Goal: Task Accomplishment & Management: Manage account settings

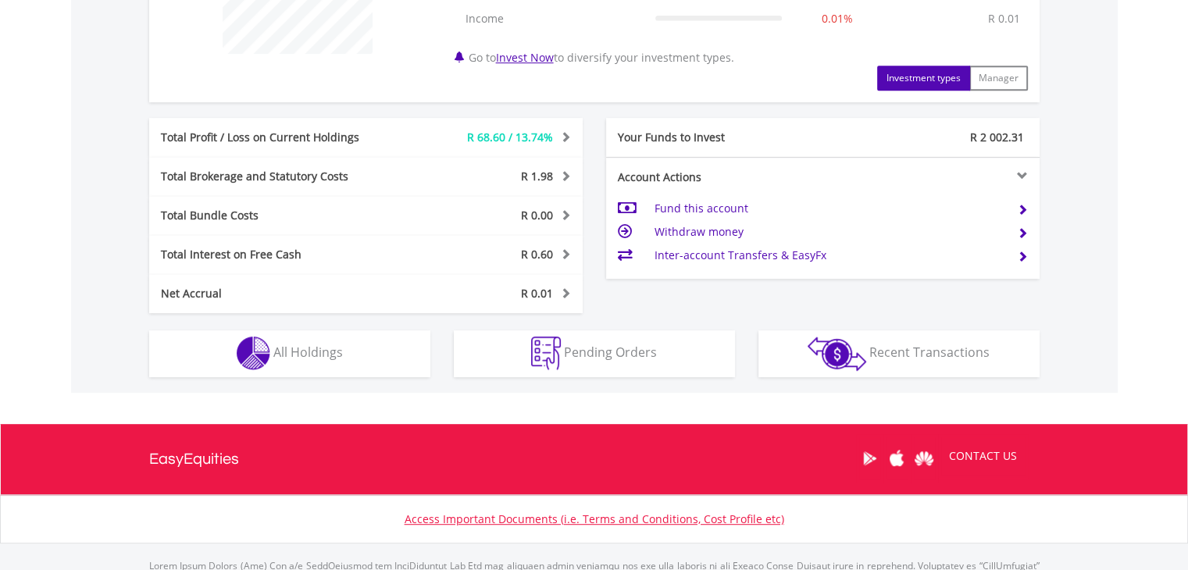
scroll to position [781, 0]
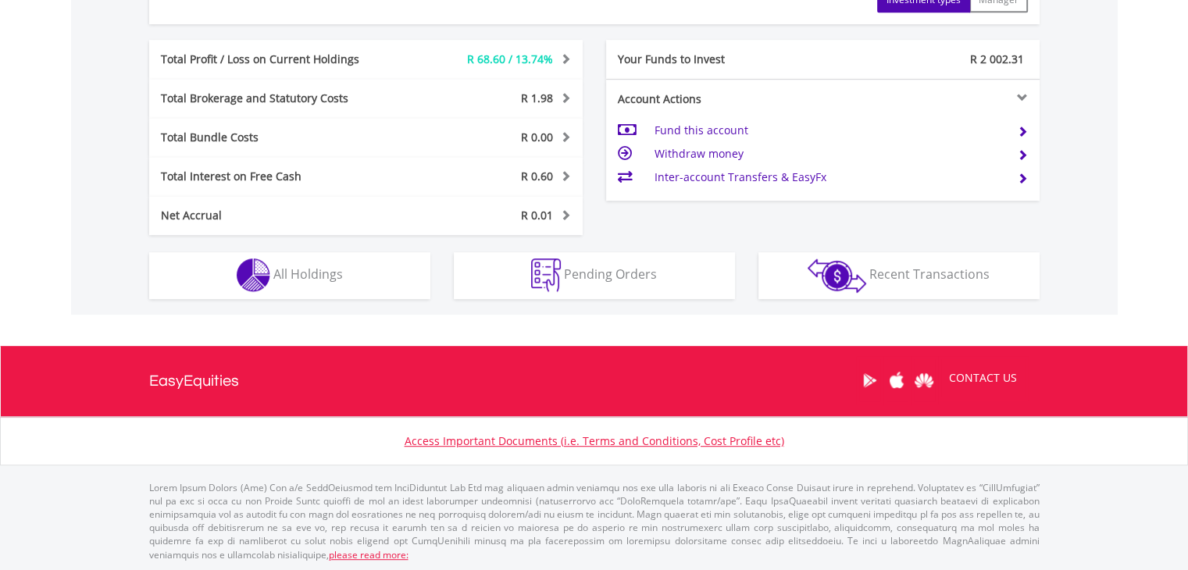
click at [277, 302] on div "R2 569.92 CURRENT VALUE Movement on Current Holdings: R 68.60 Profit & Loss Val…" at bounding box center [594, 8] width 1047 height 613
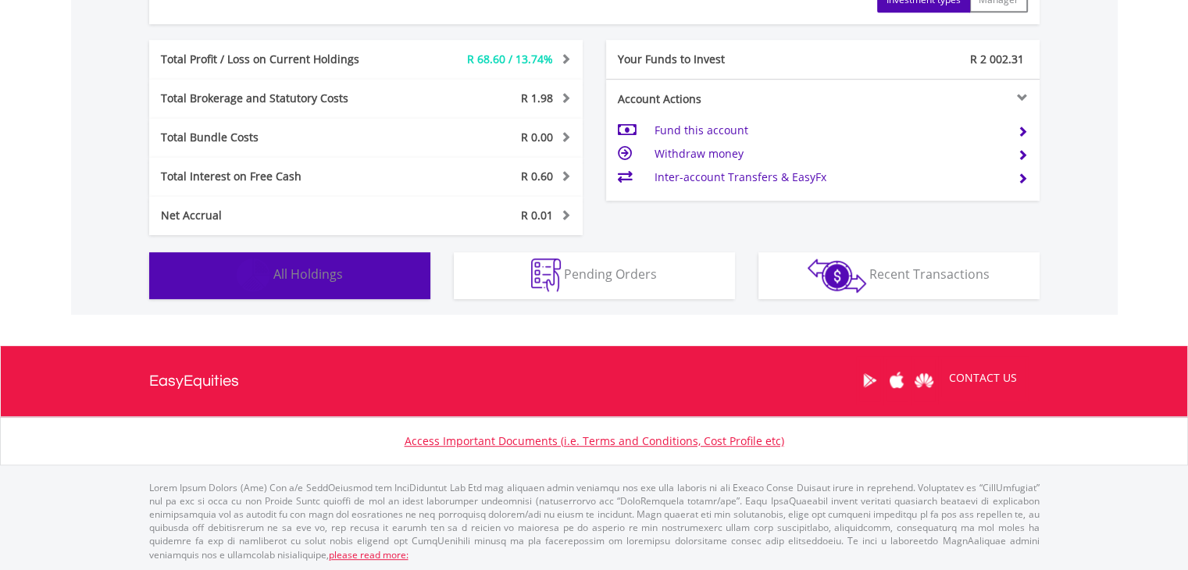
click at [281, 280] on span "All Holdings" at bounding box center [308, 274] width 70 height 17
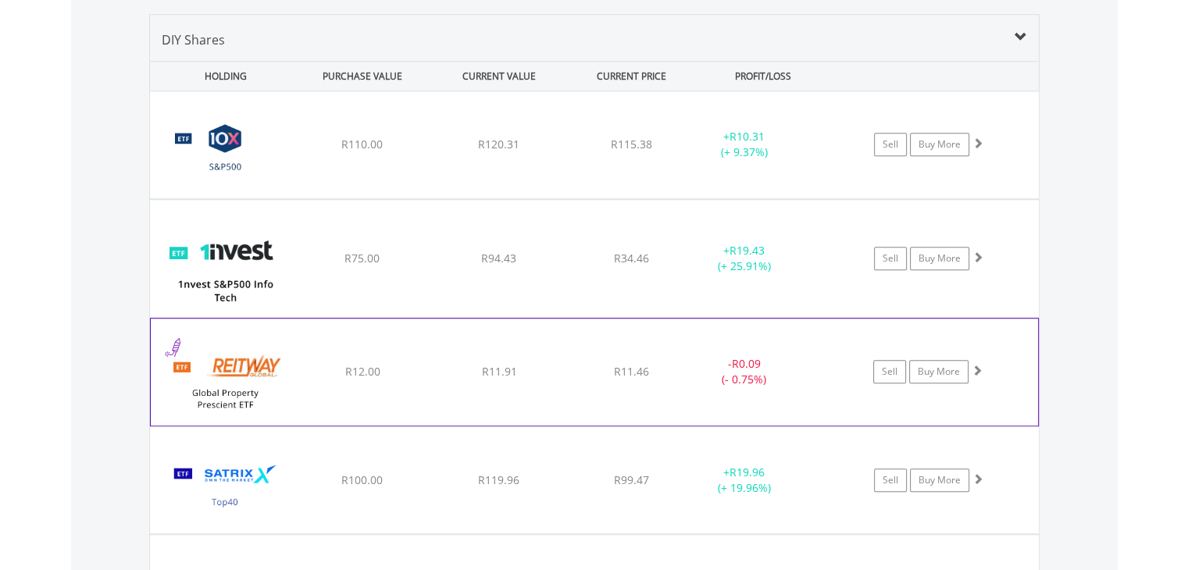
scroll to position [1126, 0]
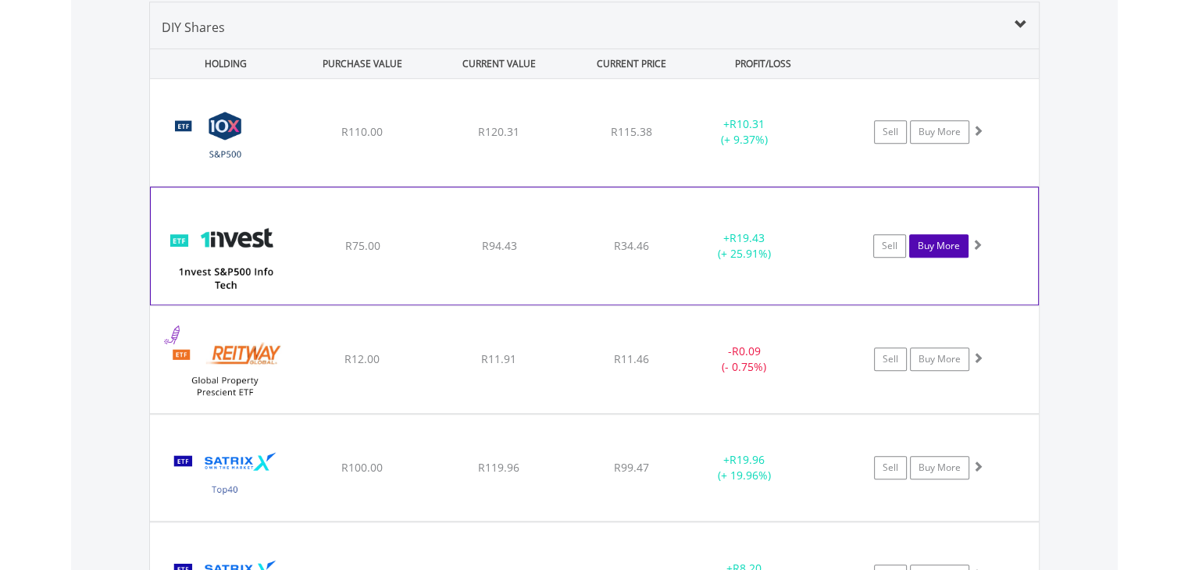
click at [928, 251] on link "Buy More" at bounding box center [938, 245] width 59 height 23
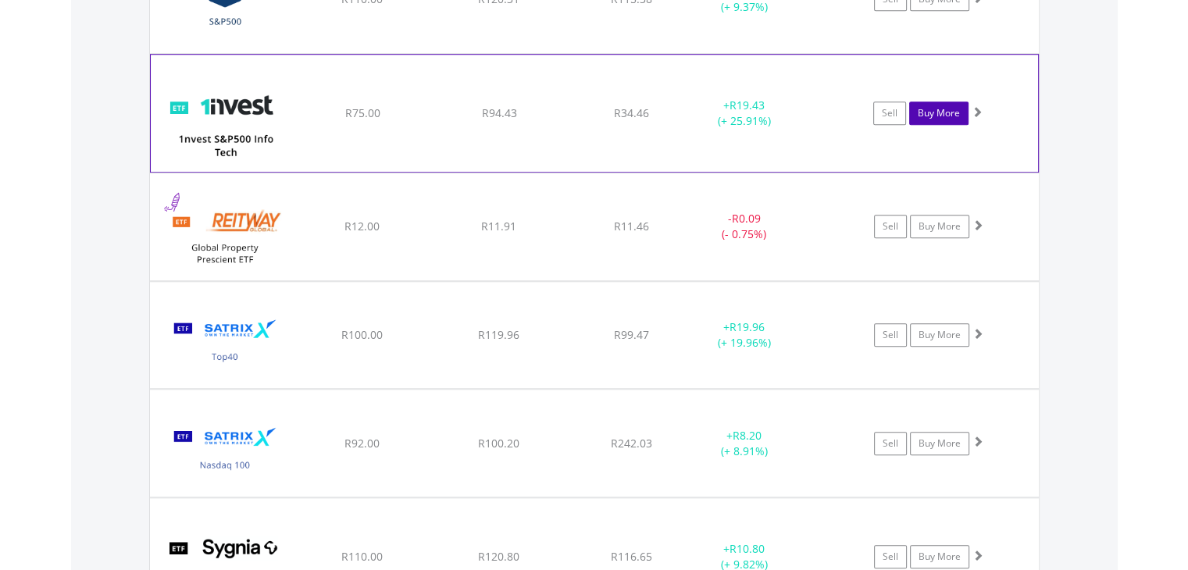
scroll to position [1282, 0]
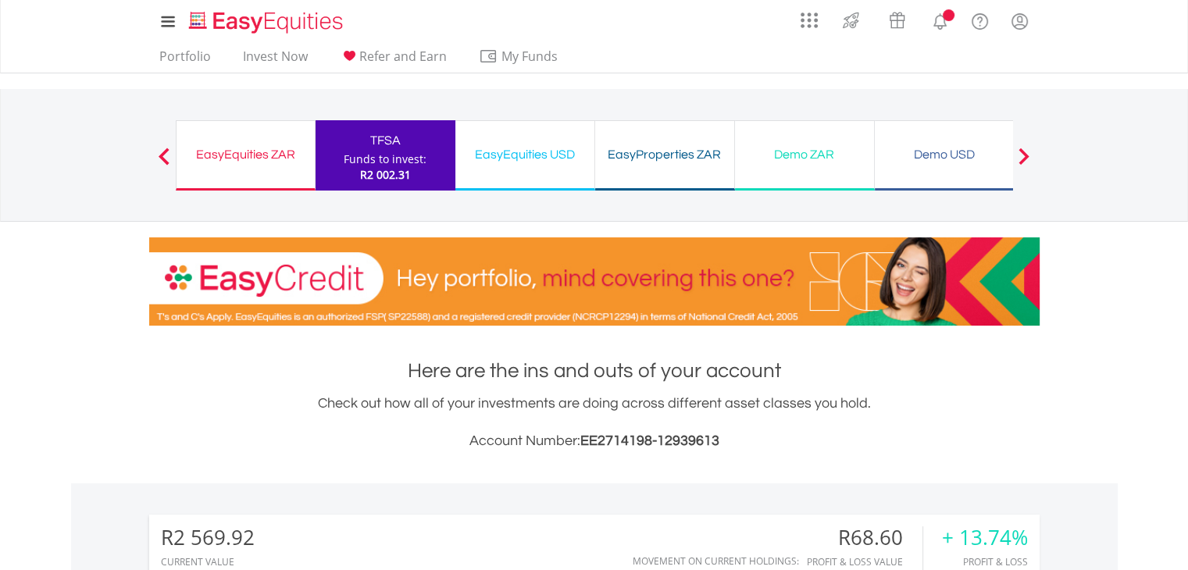
scroll to position [781, 0]
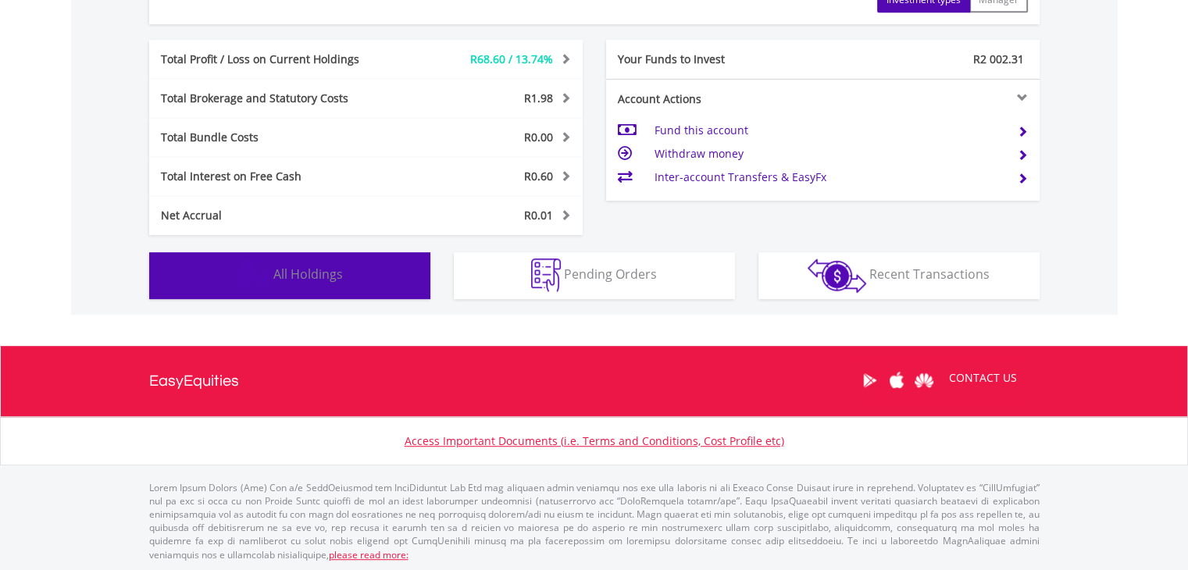
click at [281, 285] on button "Holdings All Holdings" at bounding box center [289, 275] width 281 height 47
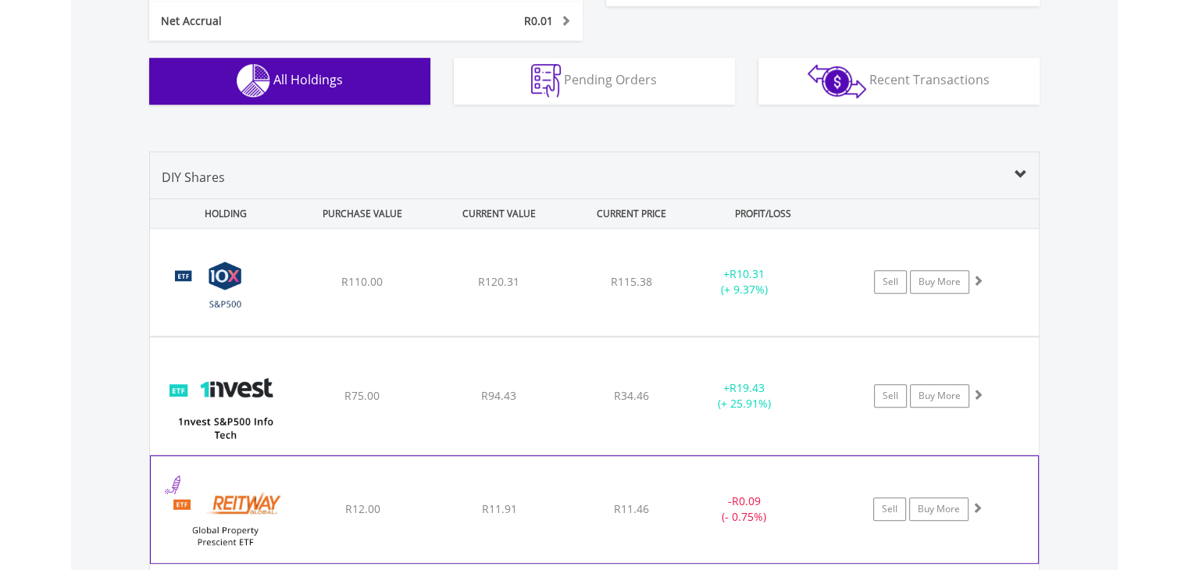
scroll to position [970, 0]
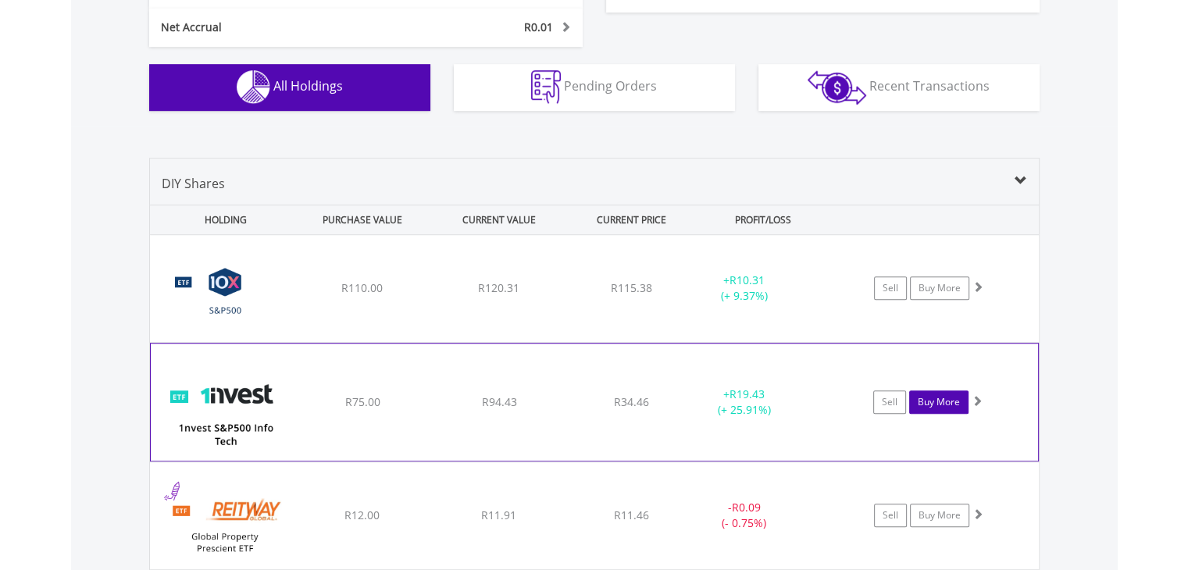
click at [929, 401] on link "Buy More" at bounding box center [938, 402] width 59 height 23
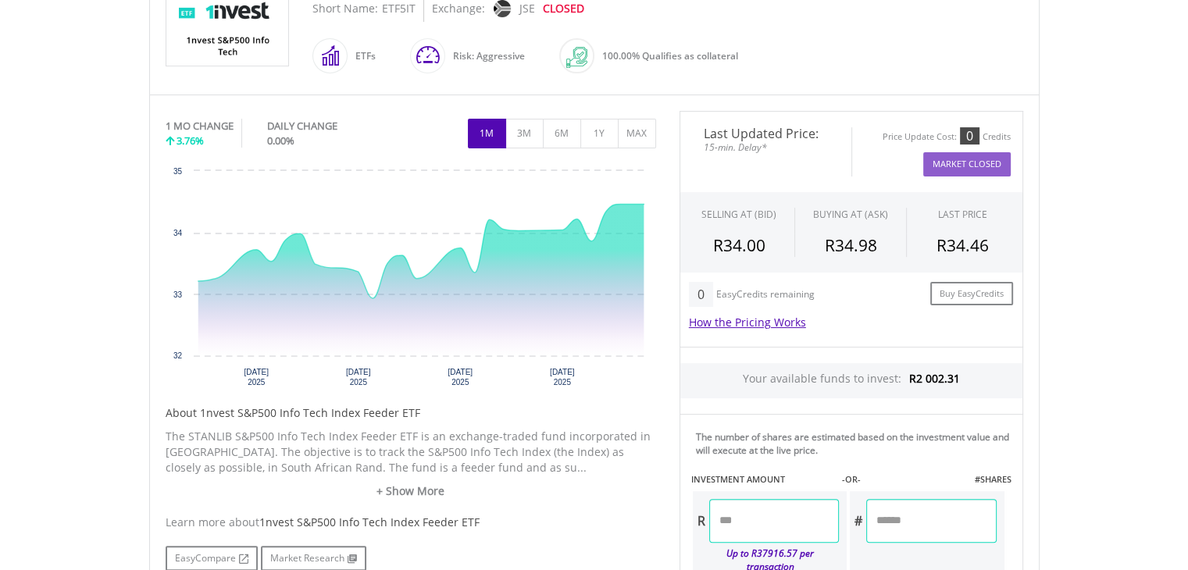
scroll to position [313, 0]
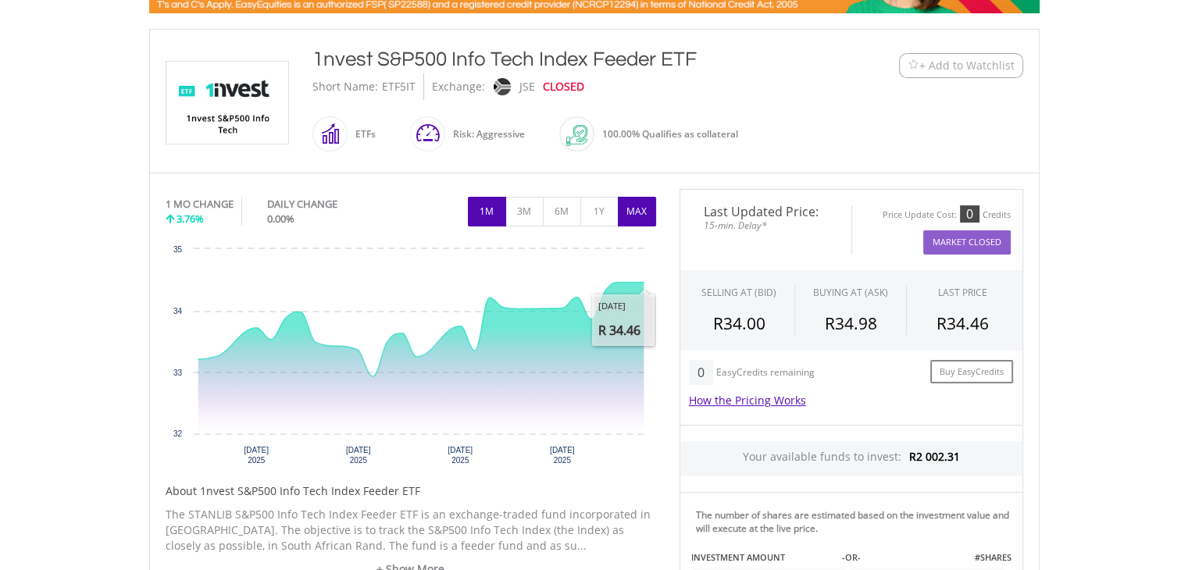
click at [634, 223] on button "MAX" at bounding box center [637, 212] width 38 height 30
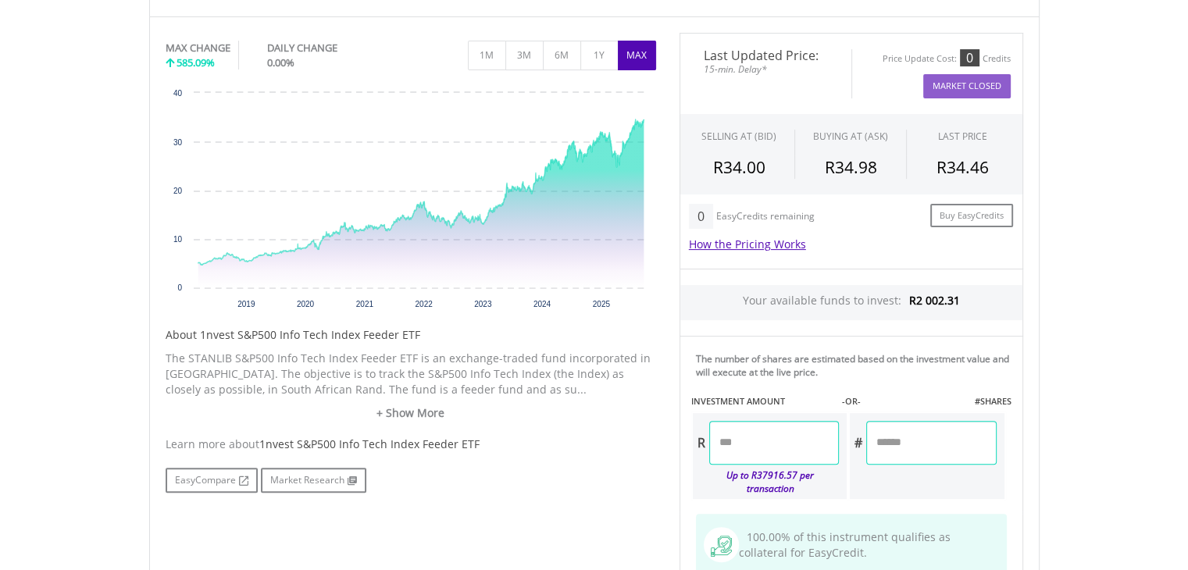
scroll to position [547, 0]
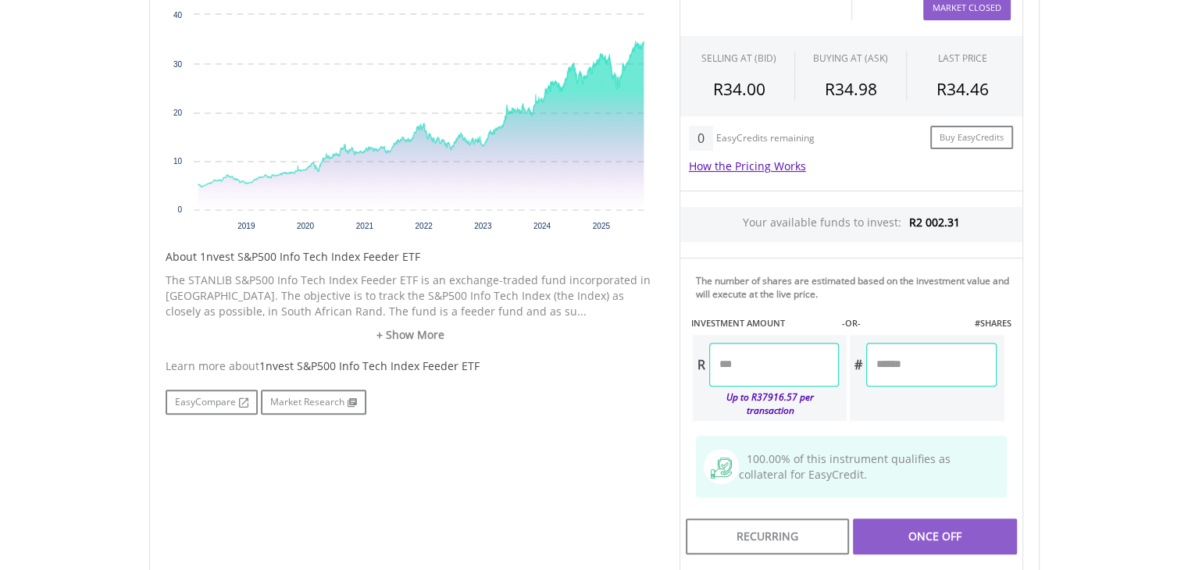
click at [727, 374] on input "number" at bounding box center [774, 365] width 130 height 44
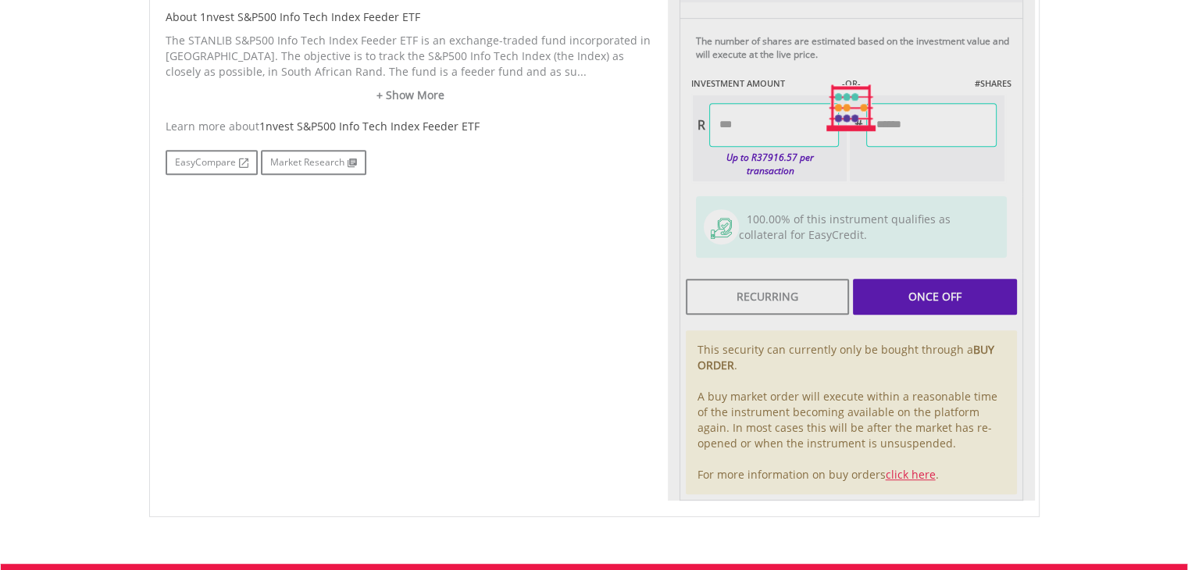
scroll to position [703, 0]
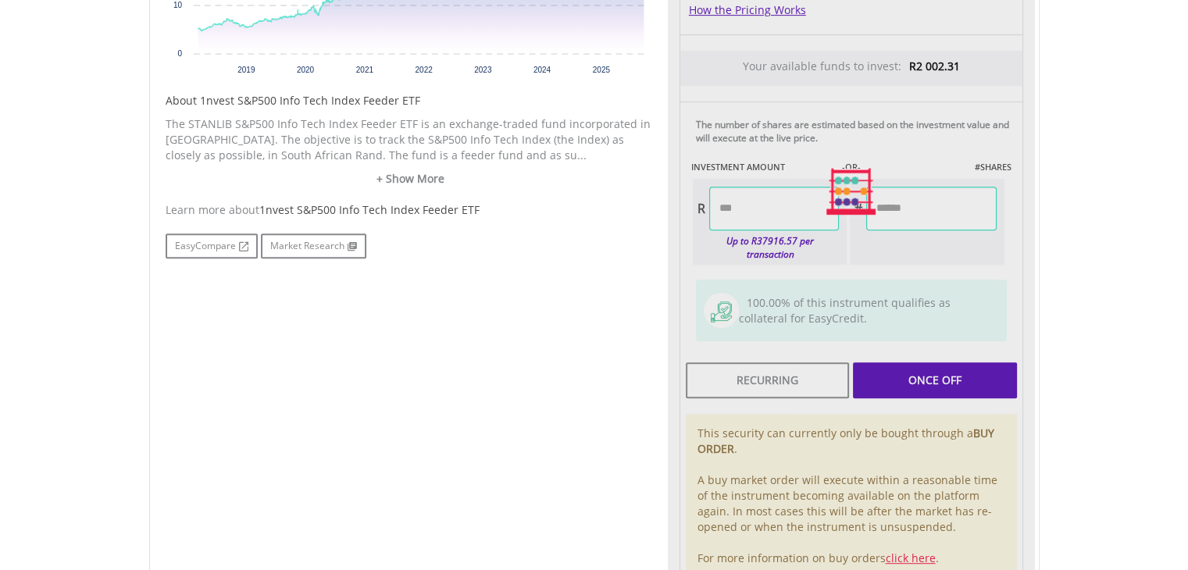
type input "******"
type input "*******"
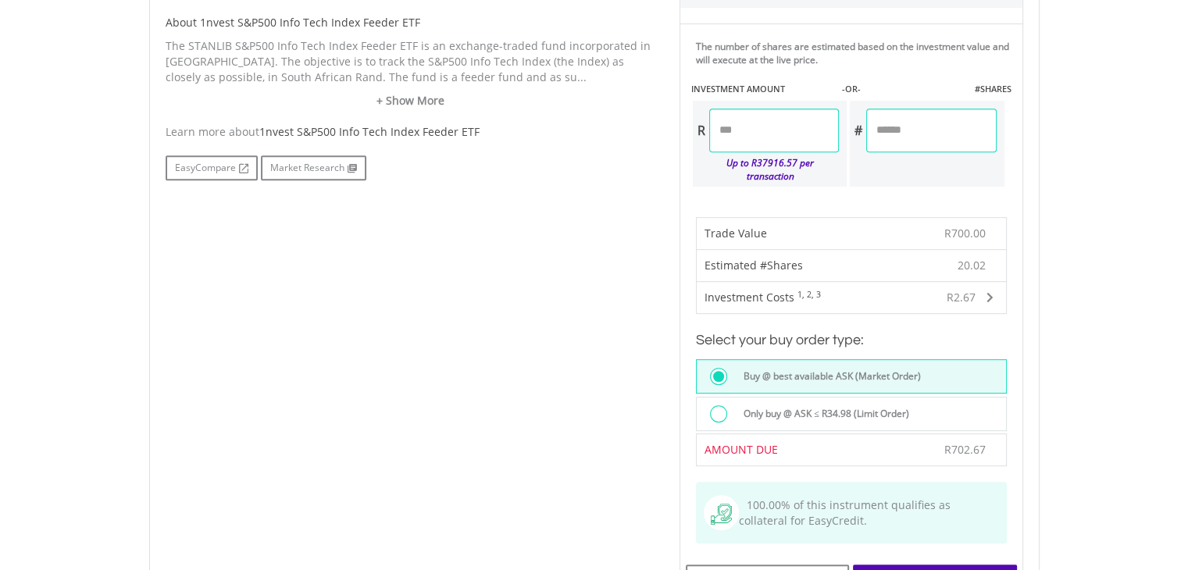
scroll to position [938, 0]
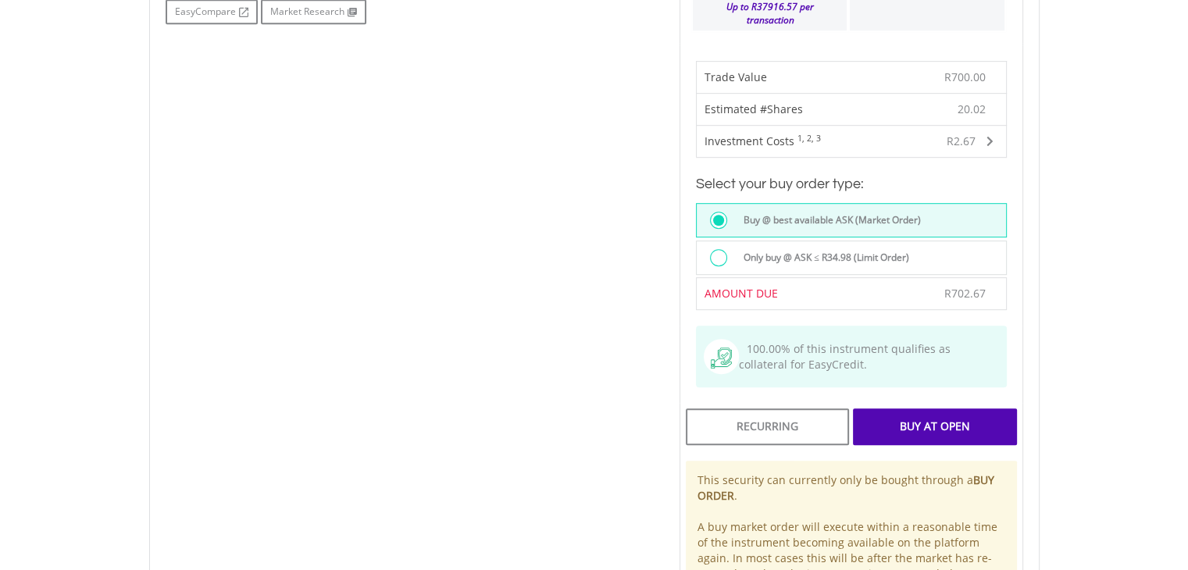
click at [886, 409] on div "Buy At Open" at bounding box center [934, 427] width 163 height 36
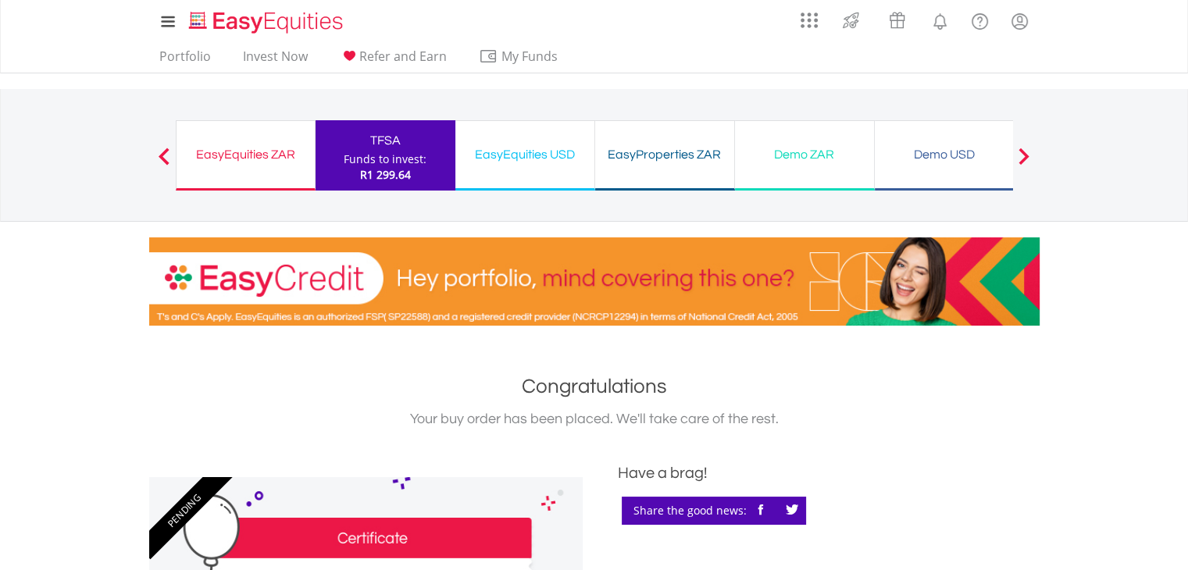
click at [359, 166] on div "Funds to invest:" at bounding box center [385, 160] width 83 height 16
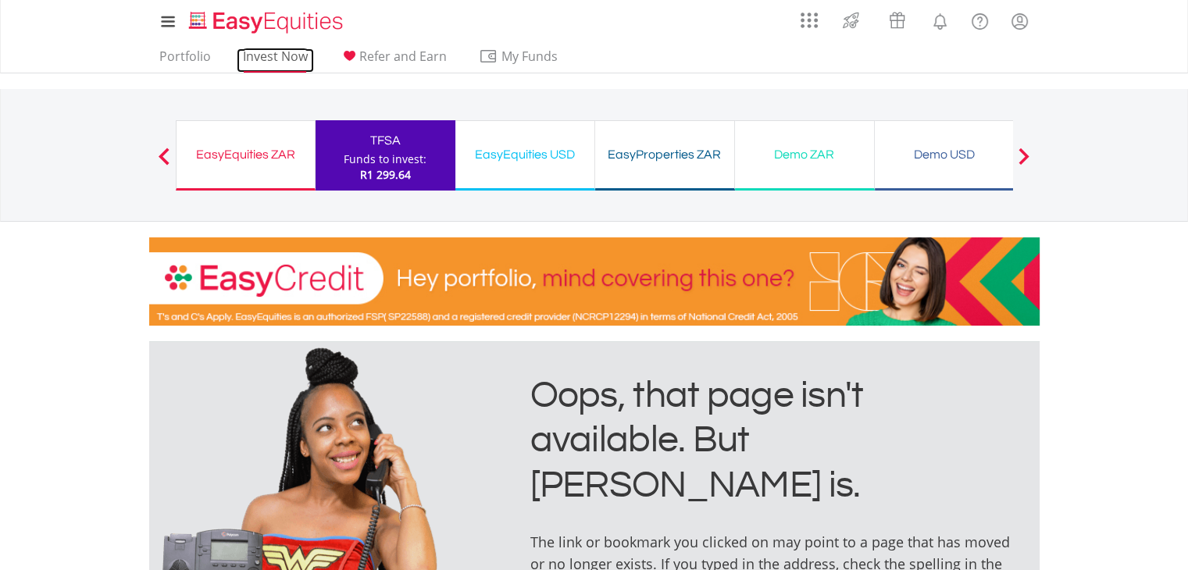
click at [248, 55] on link "Invest Now" at bounding box center [275, 60] width 77 height 24
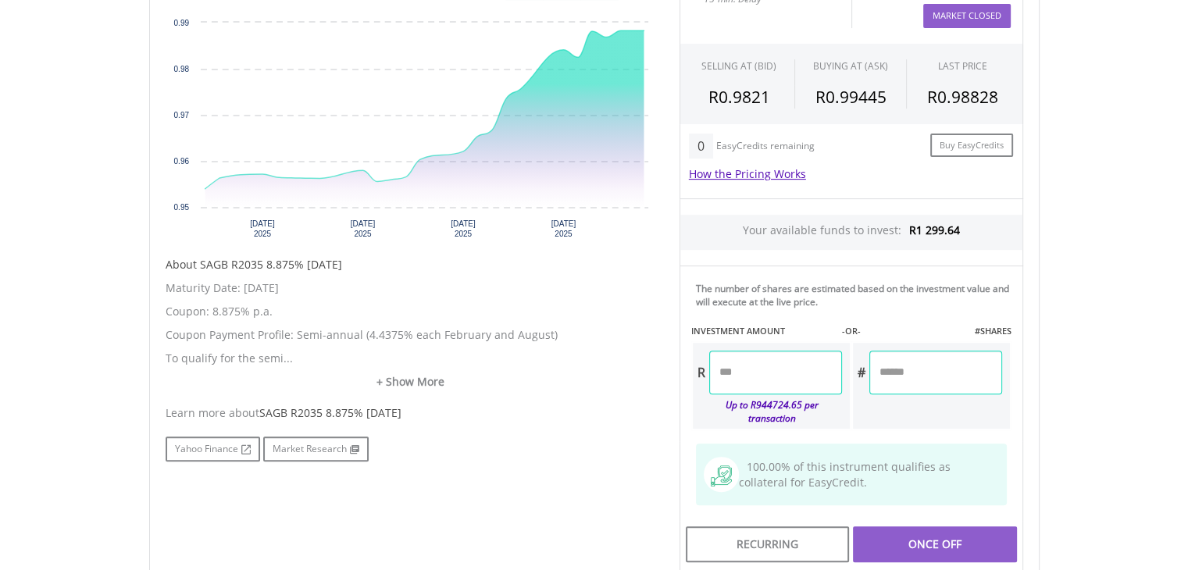
scroll to position [420, 0]
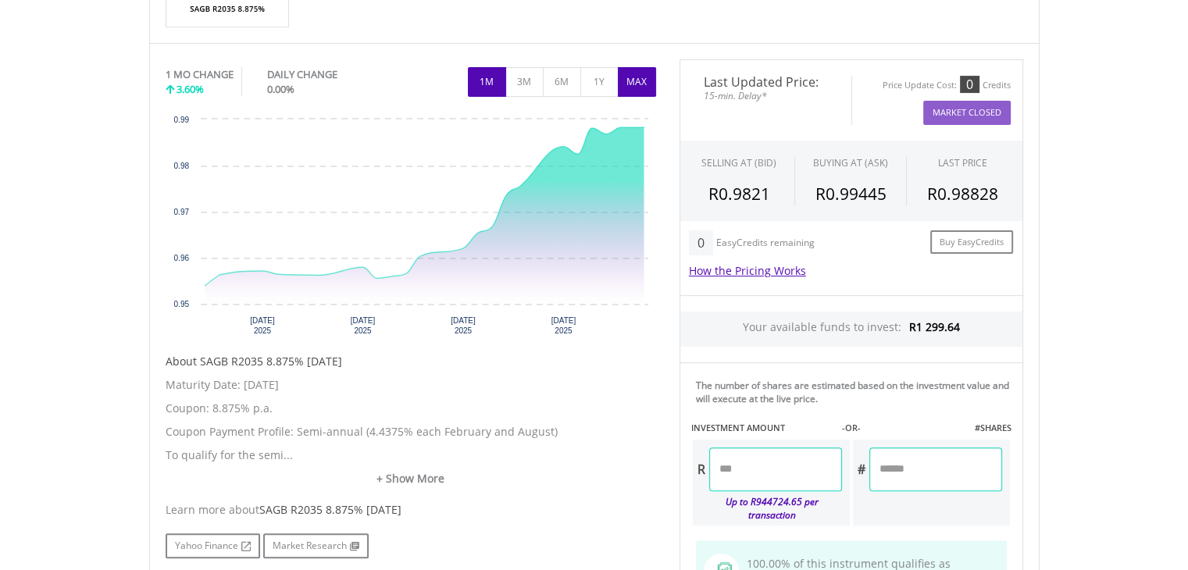
click at [631, 82] on button "MAX" at bounding box center [637, 82] width 38 height 30
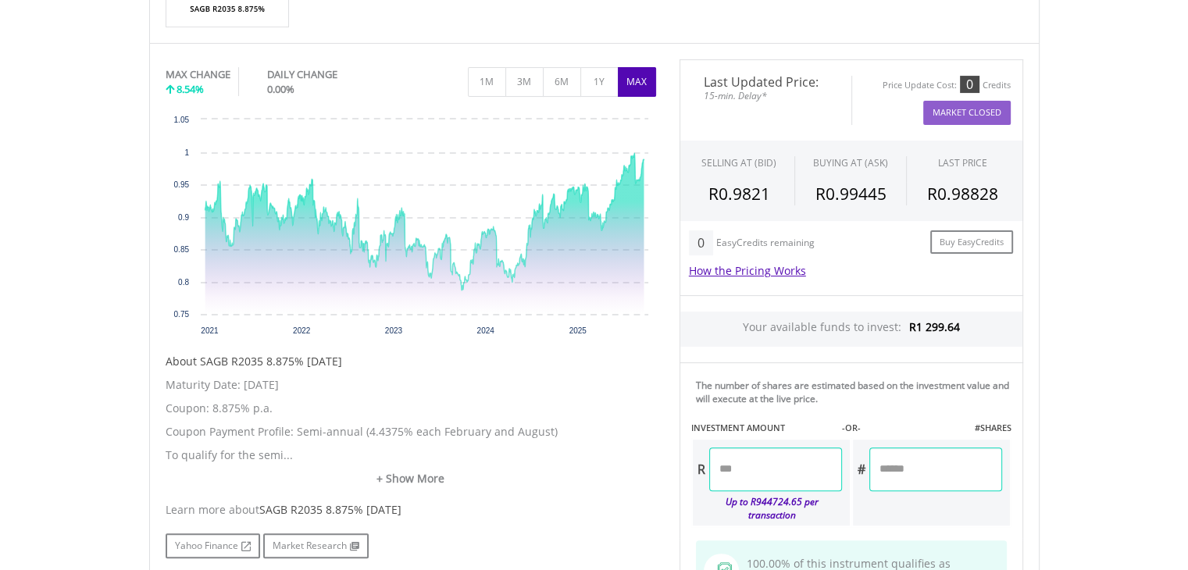
scroll to position [108, 0]
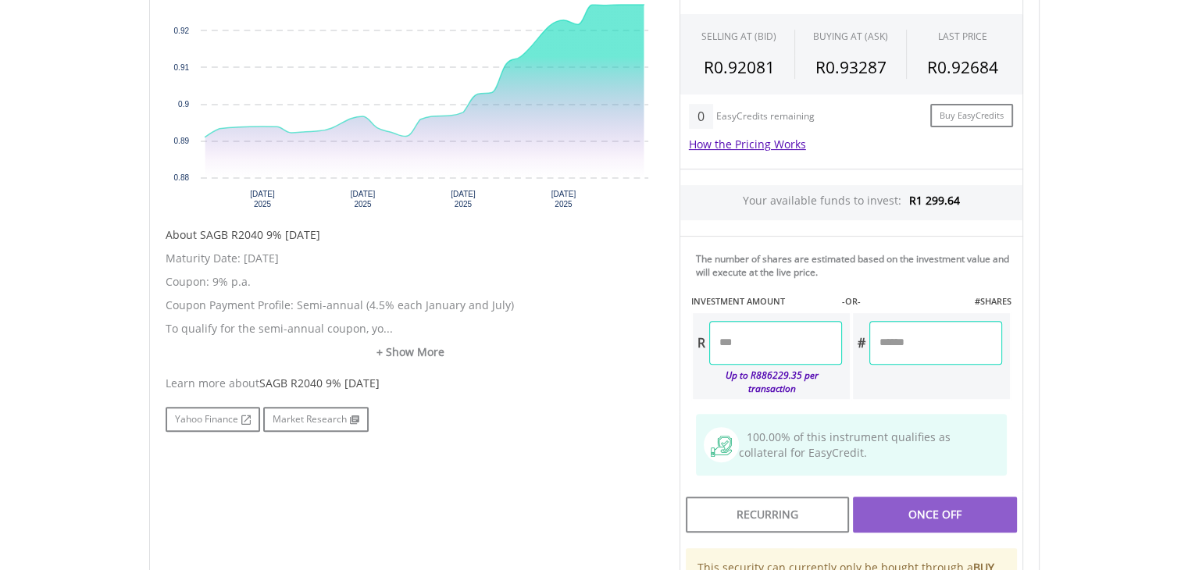
scroll to position [391, 0]
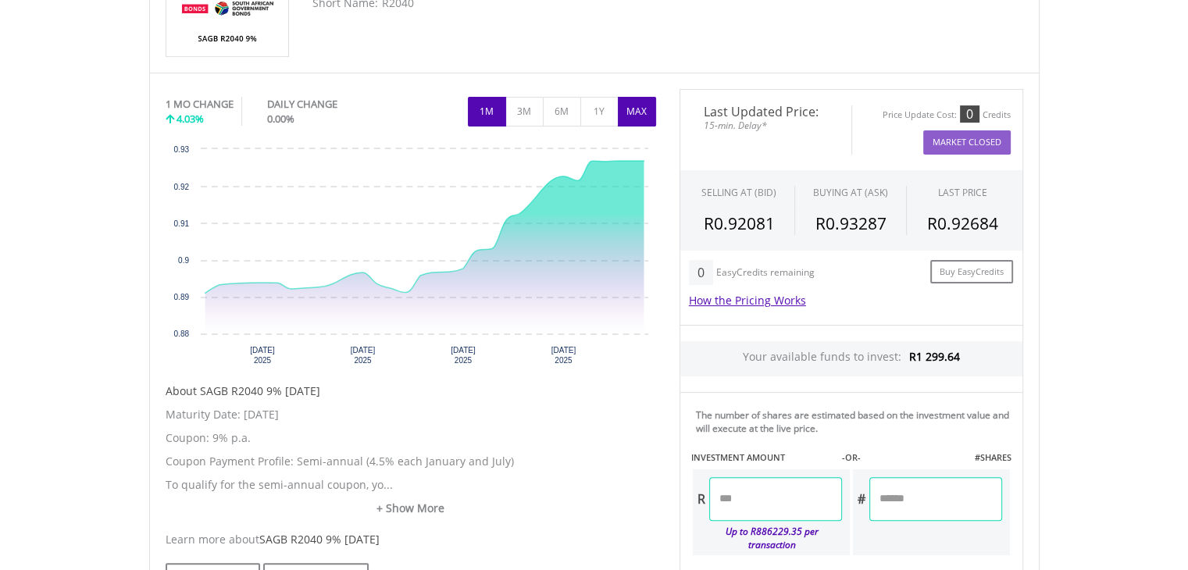
click at [623, 115] on button "MAX" at bounding box center [637, 112] width 38 height 30
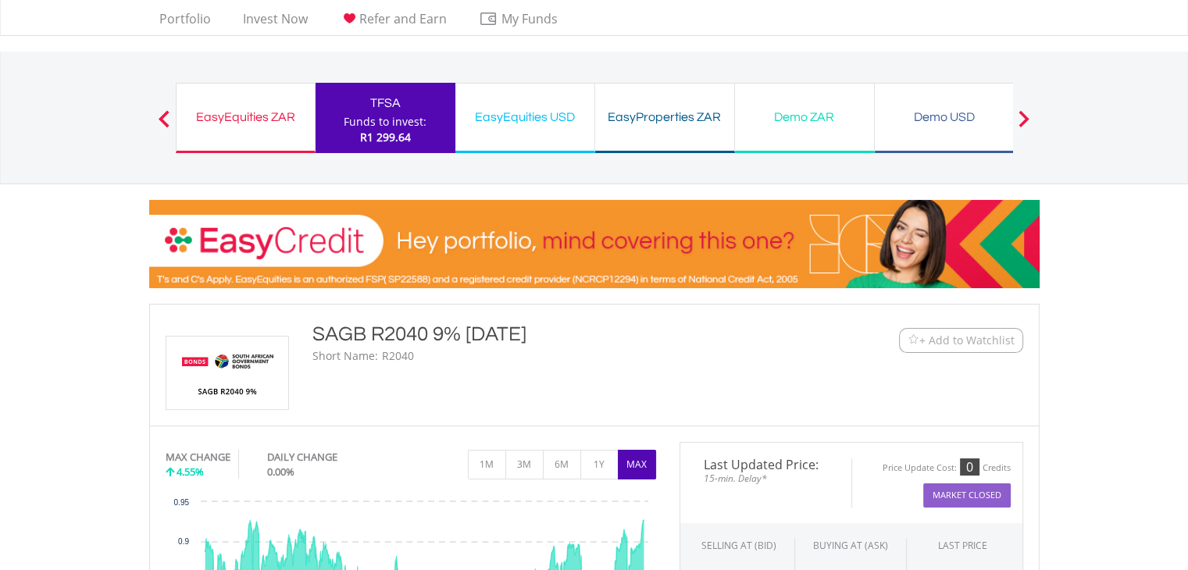
scroll to position [0, 0]
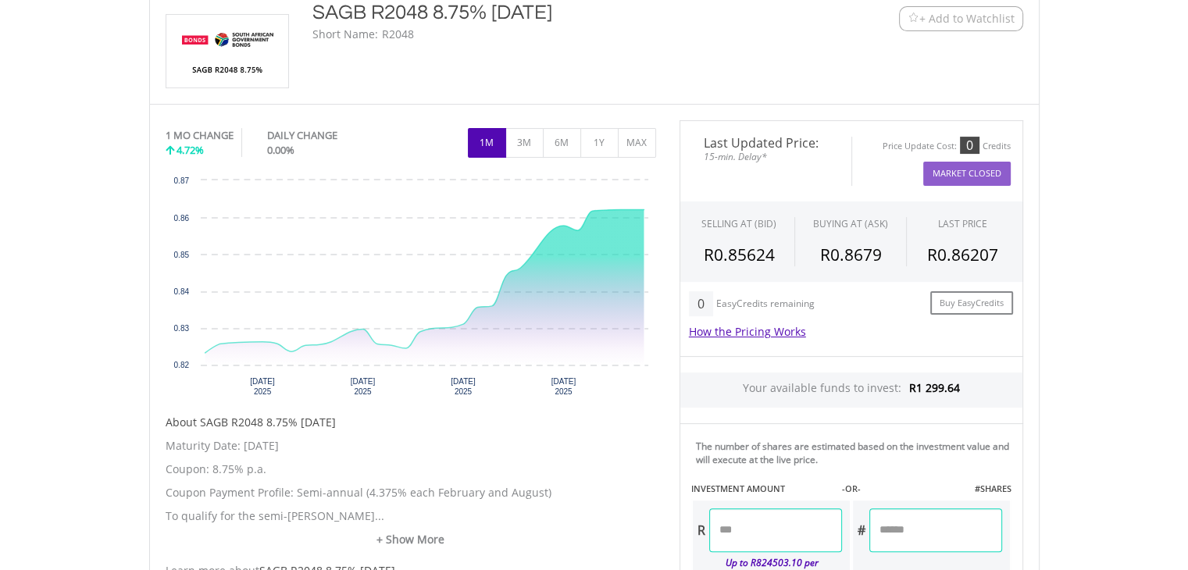
scroll to position [156, 0]
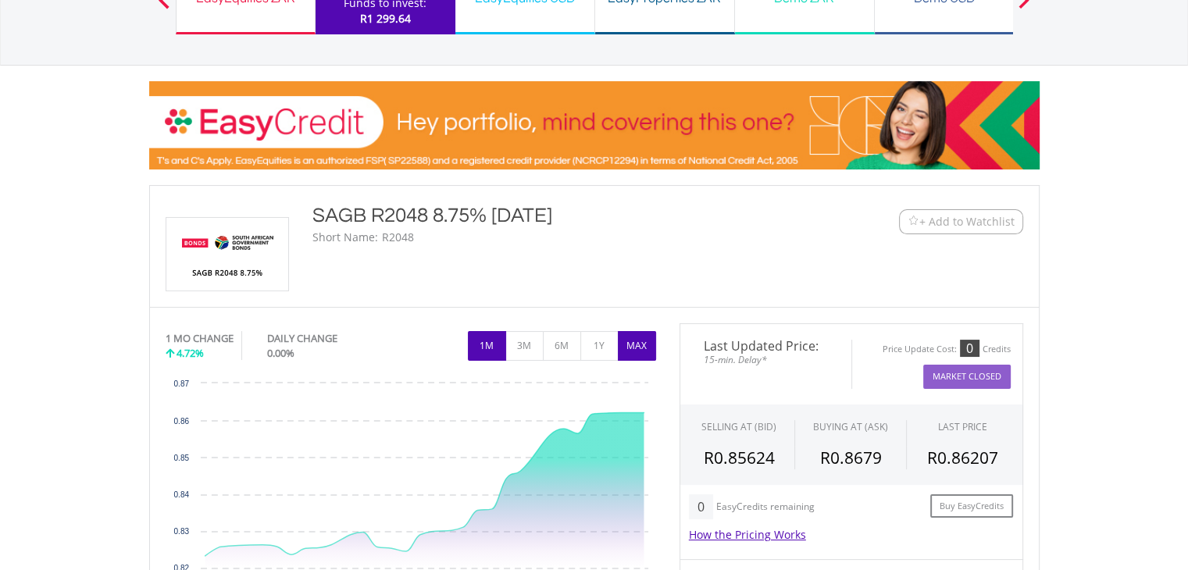
click at [621, 341] on button "MAX" at bounding box center [637, 346] width 38 height 30
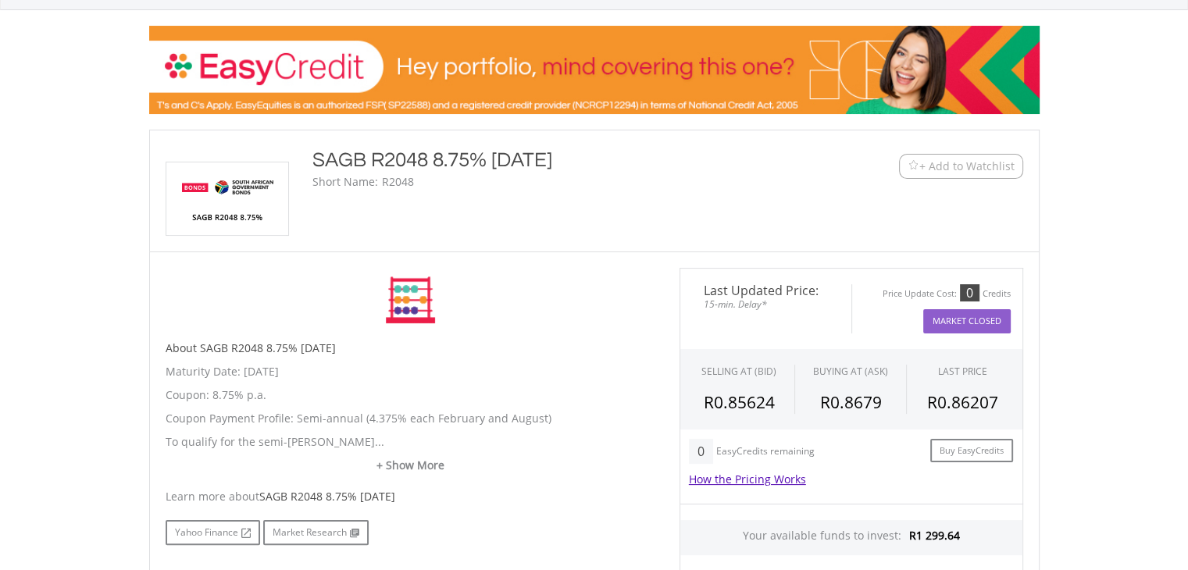
scroll to position [234, 0]
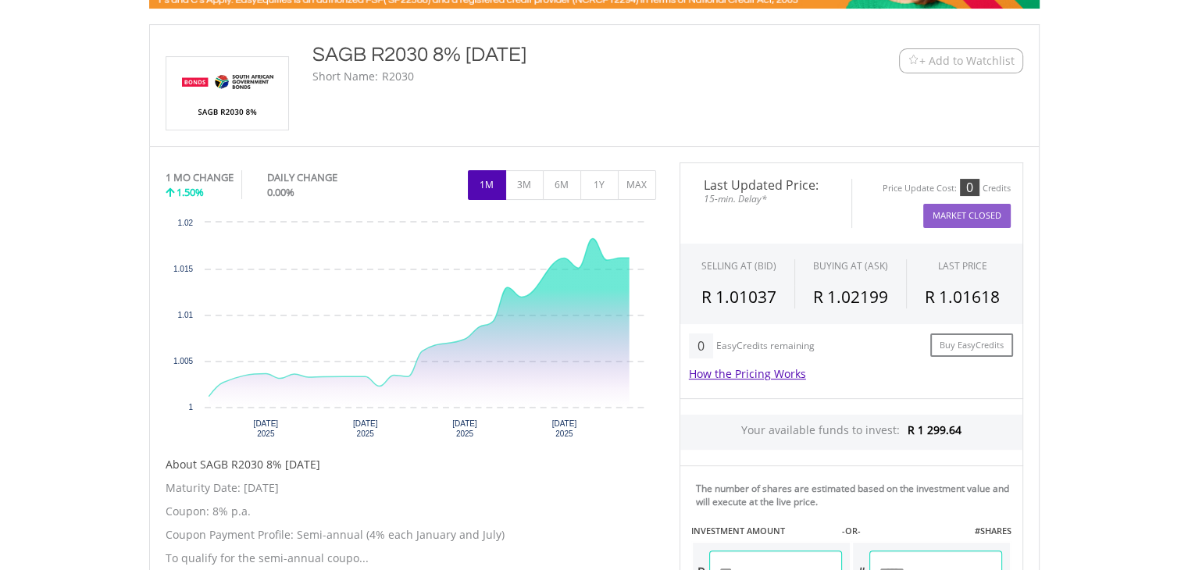
scroll to position [313, 0]
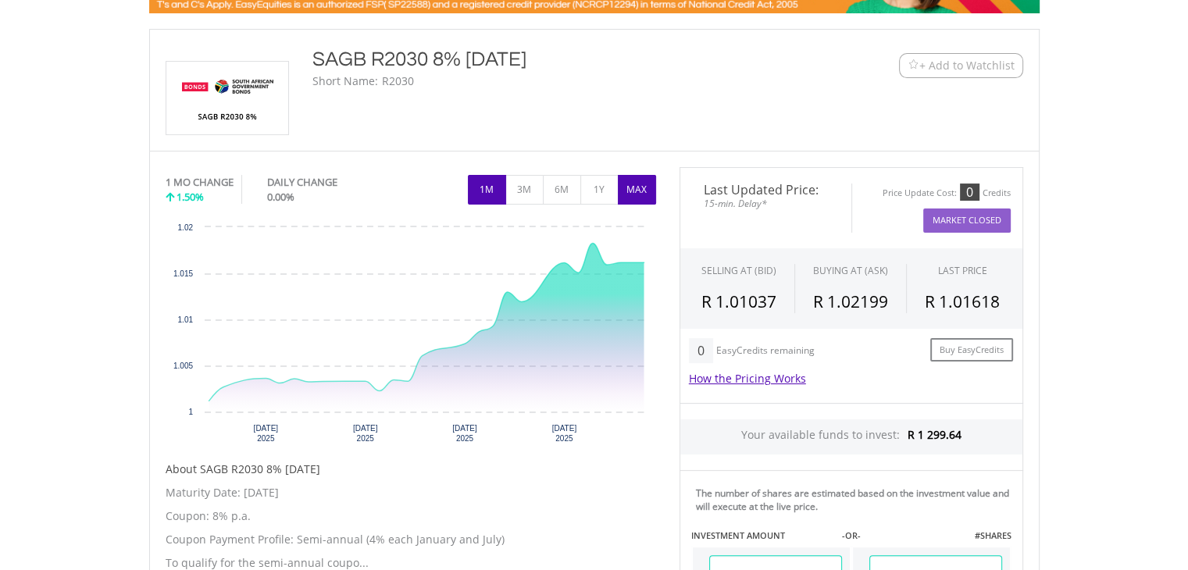
click at [643, 192] on button "MAX" at bounding box center [637, 190] width 38 height 30
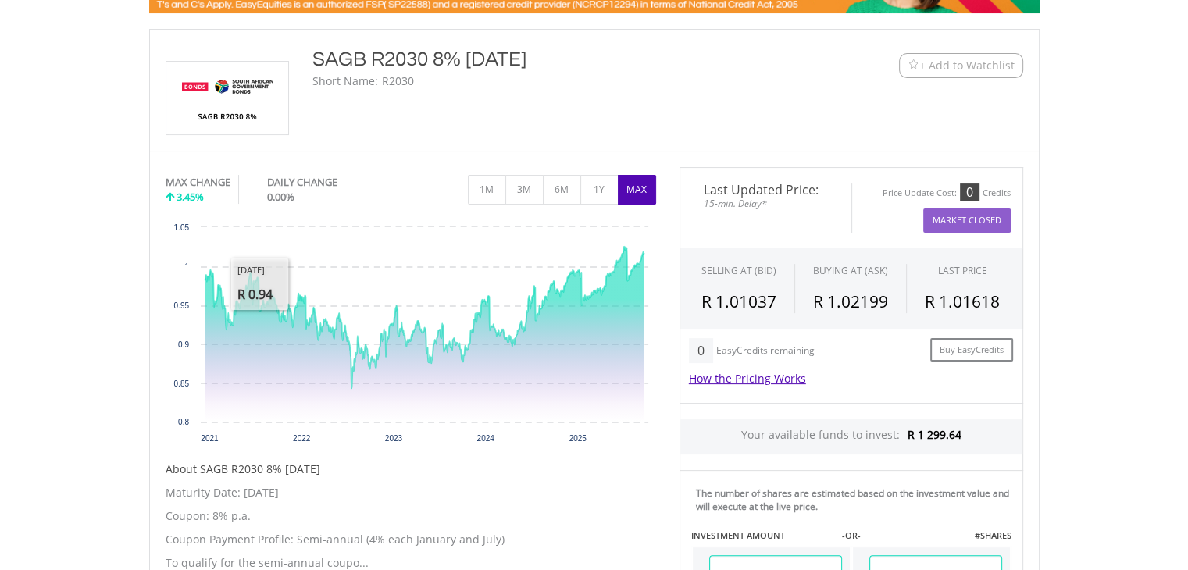
scroll to position [0, 0]
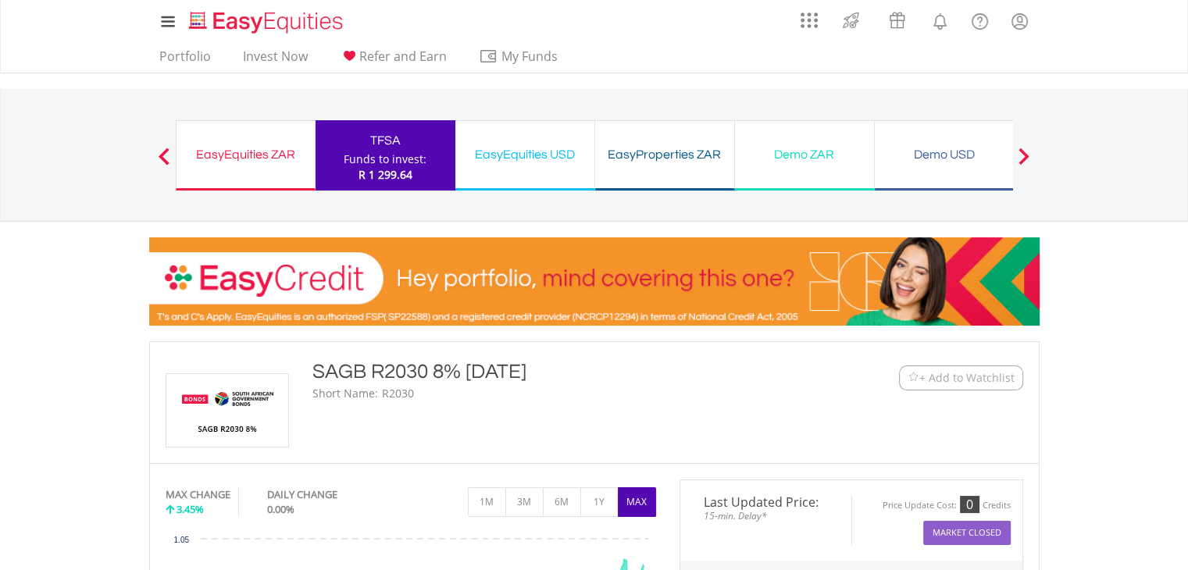
click at [238, 163] on div "EasyEquities ZAR" at bounding box center [246, 155] width 120 height 22
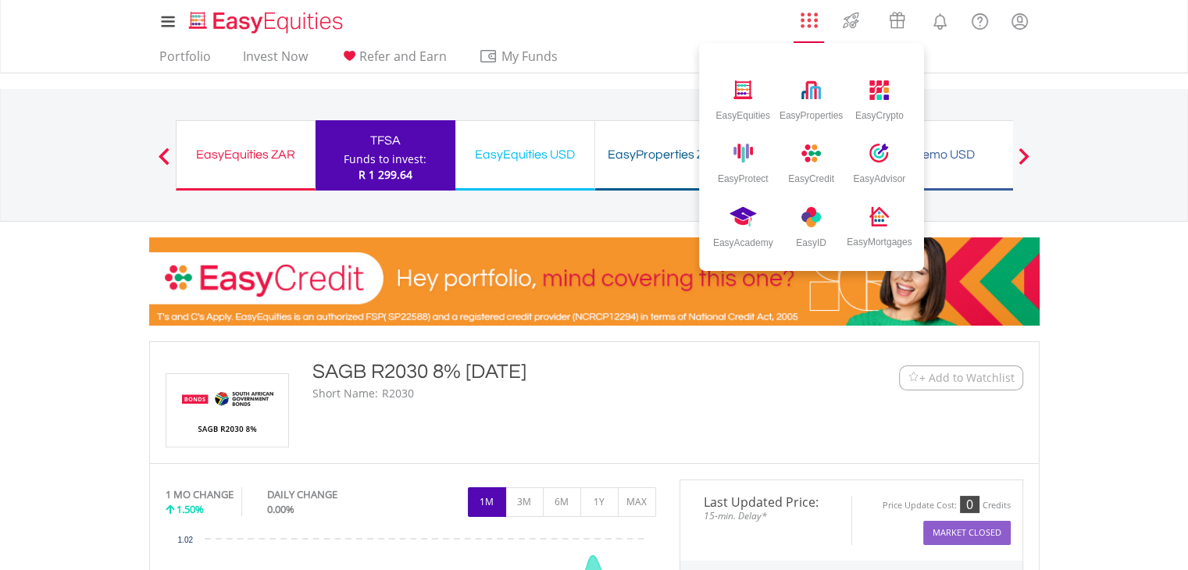
click at [805, 23] on img "AppsGrid" at bounding box center [809, 20] width 17 height 17
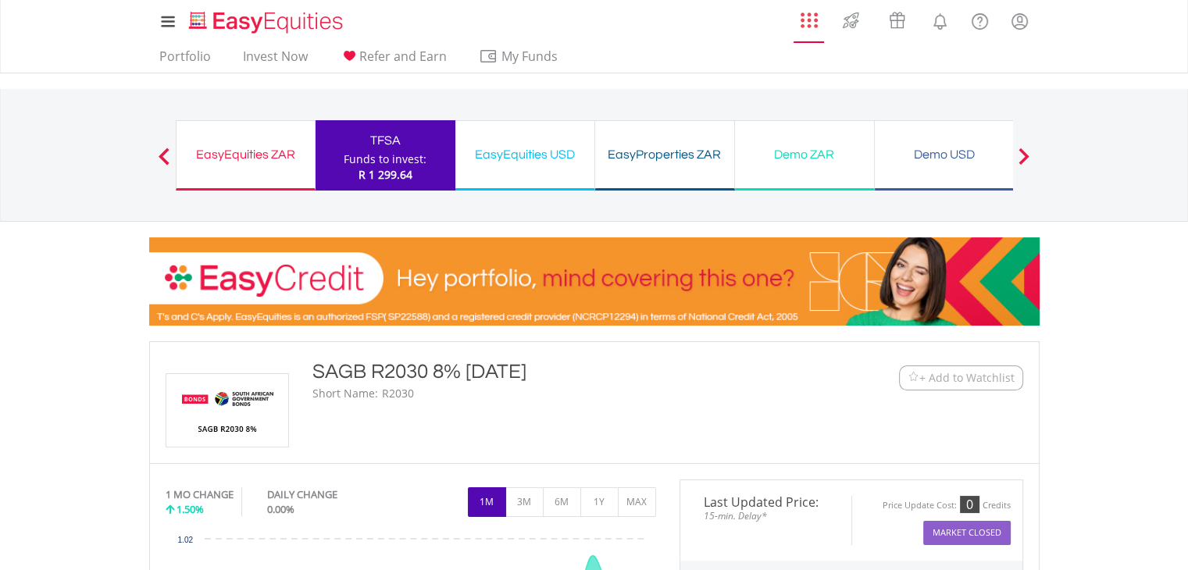
click at [801, 28] on img "AppsGrid" at bounding box center [809, 20] width 17 height 17
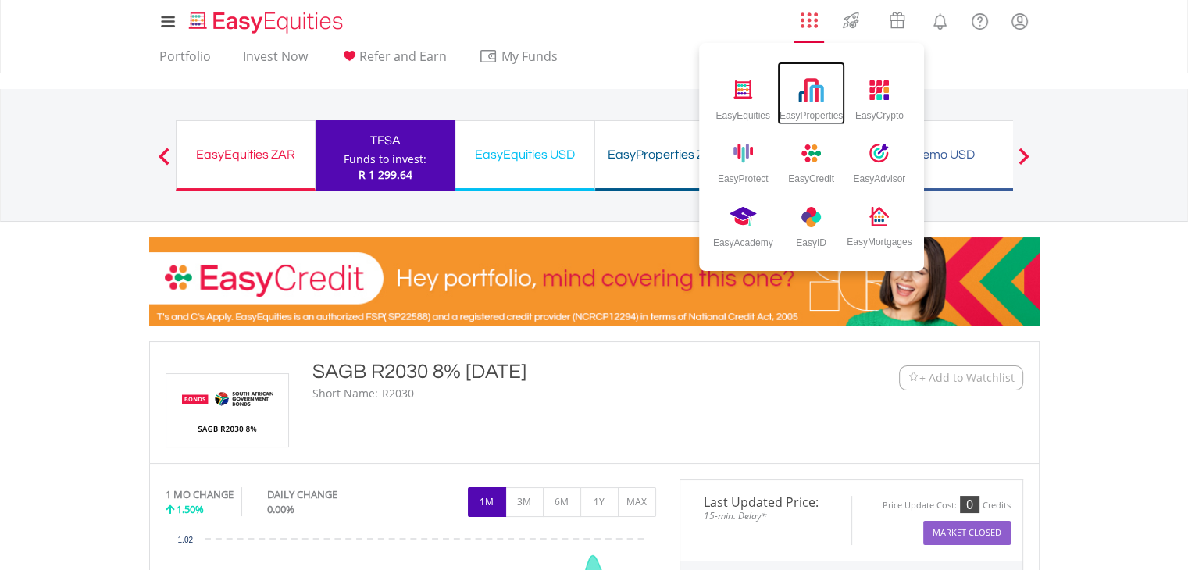
click at [781, 104] on div "EasyProperties" at bounding box center [811, 112] width 63 height 17
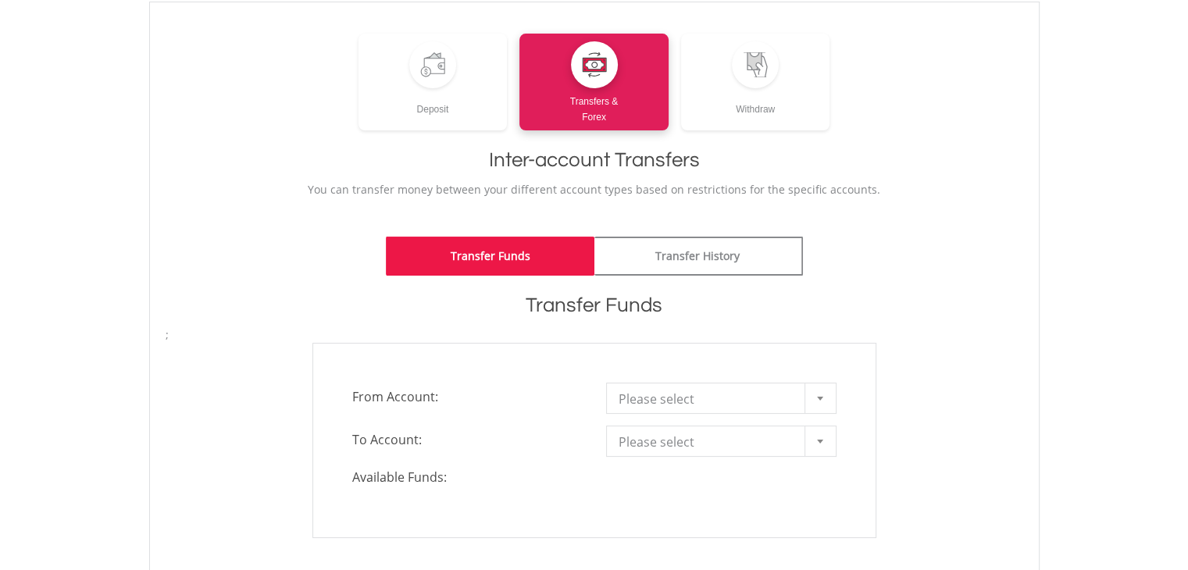
scroll to position [234, 0]
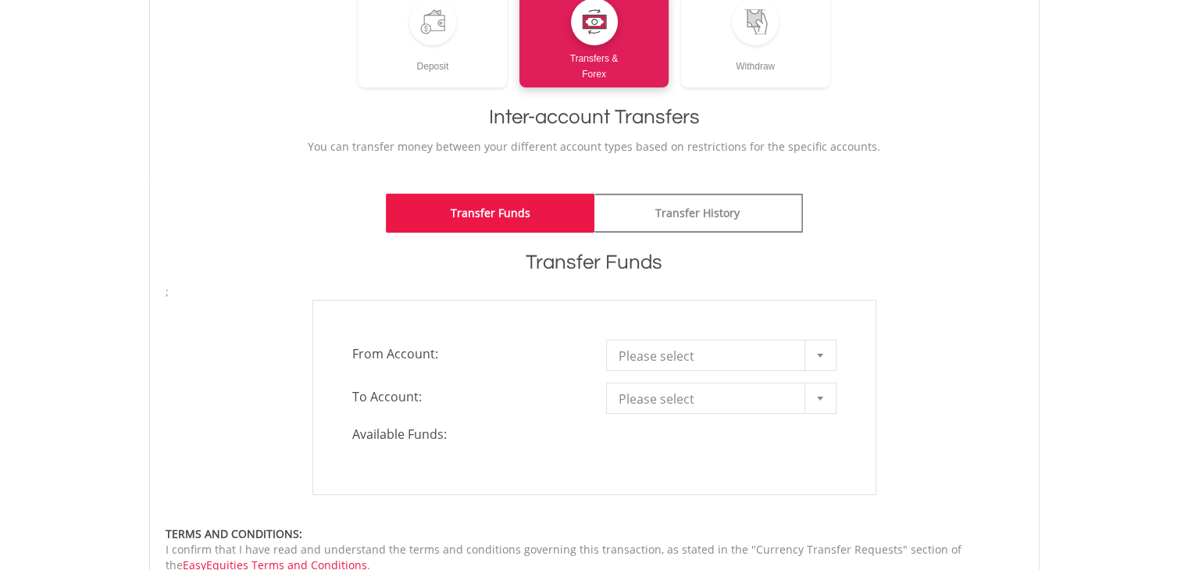
click at [823, 359] on div at bounding box center [820, 356] width 31 height 30
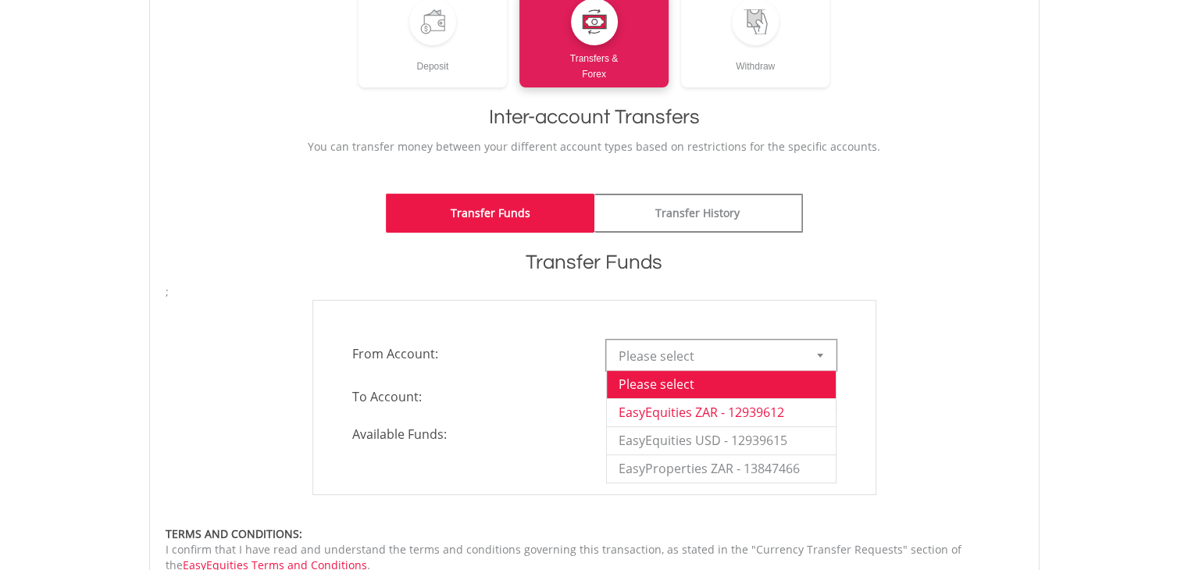
click at [681, 410] on li "EasyEquities ZAR - 12939612" at bounding box center [721, 412] width 229 height 28
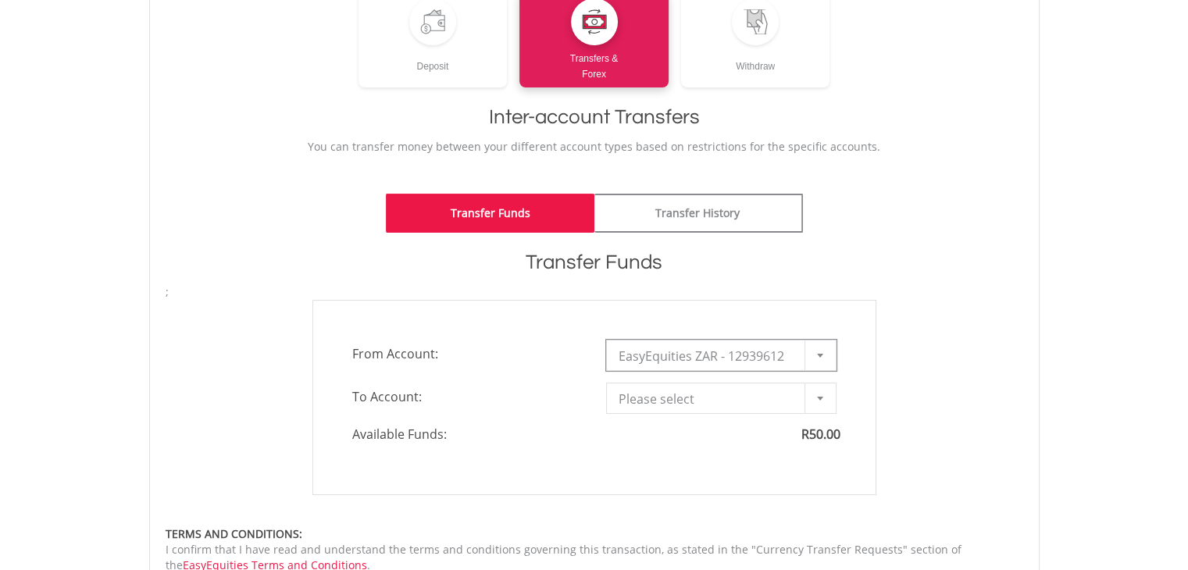
click at [820, 356] on b at bounding box center [820, 356] width 6 height 4
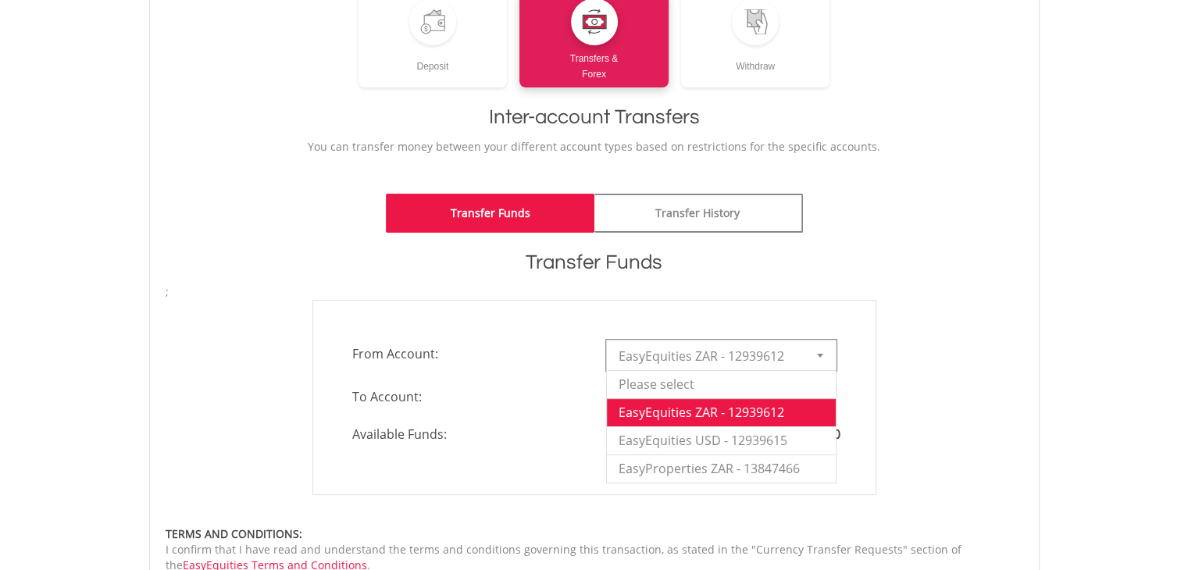
click at [923, 310] on div "**********" at bounding box center [594, 397] width 881 height 195
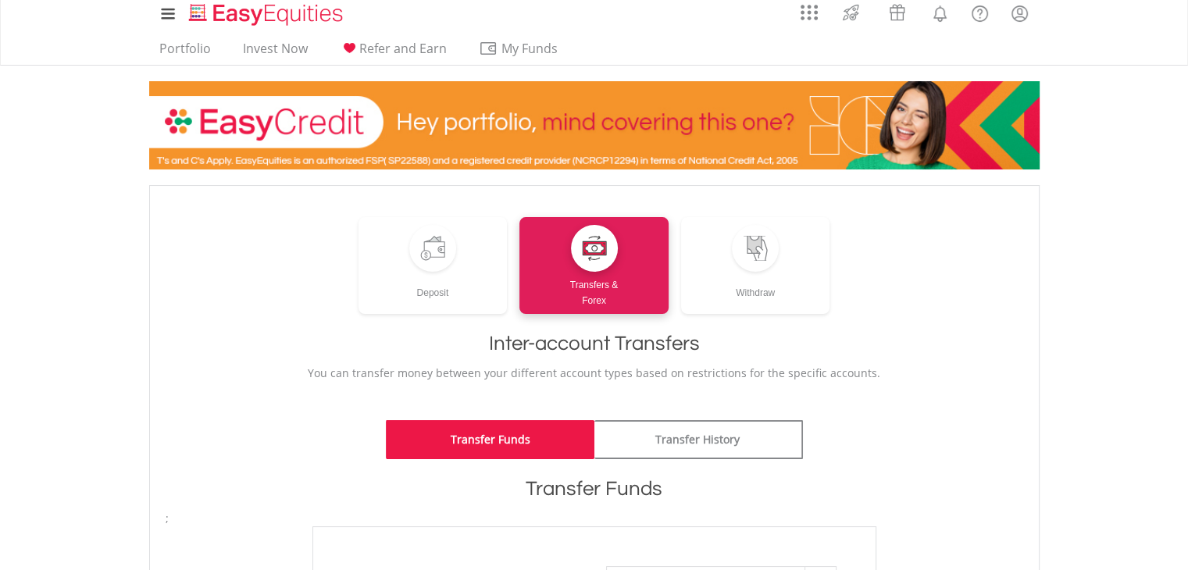
scroll to position [0, 0]
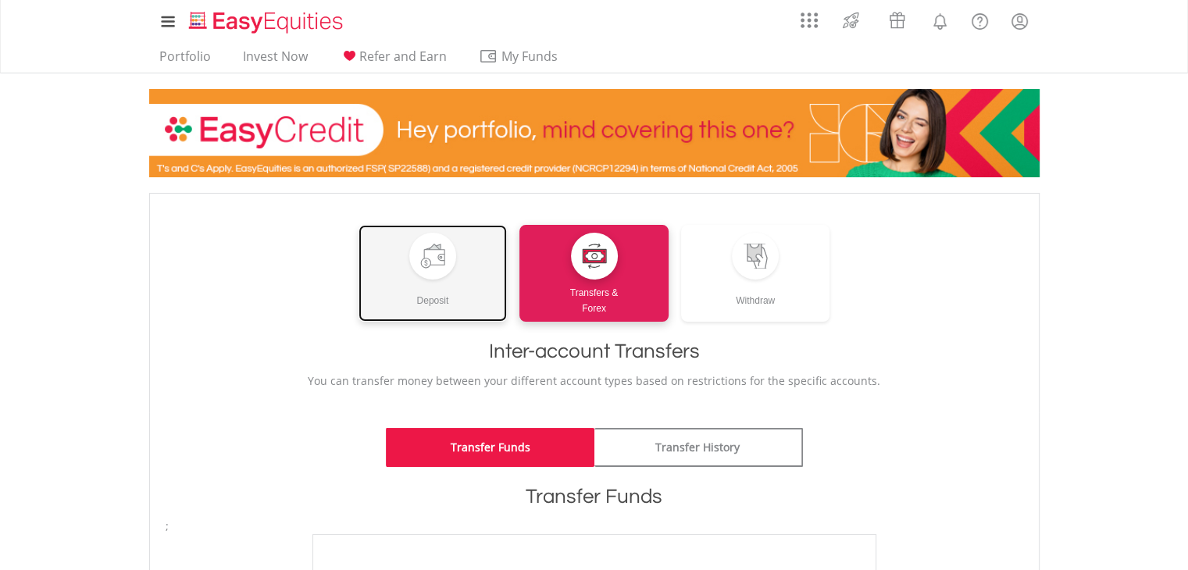
click at [389, 310] on link "Deposit" at bounding box center [433, 273] width 149 height 97
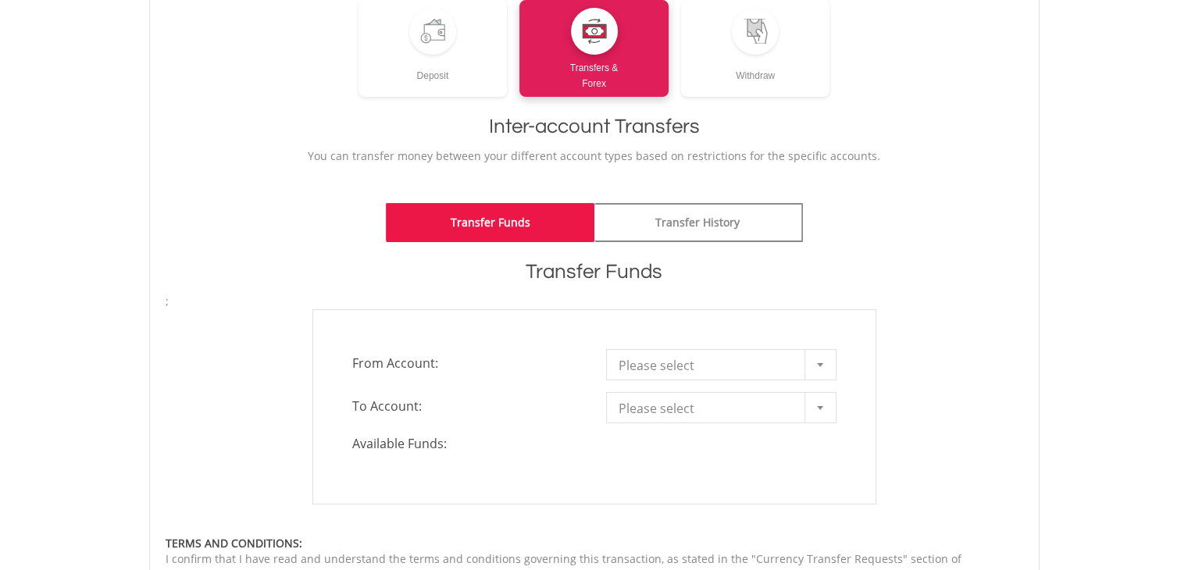
scroll to position [234, 0]
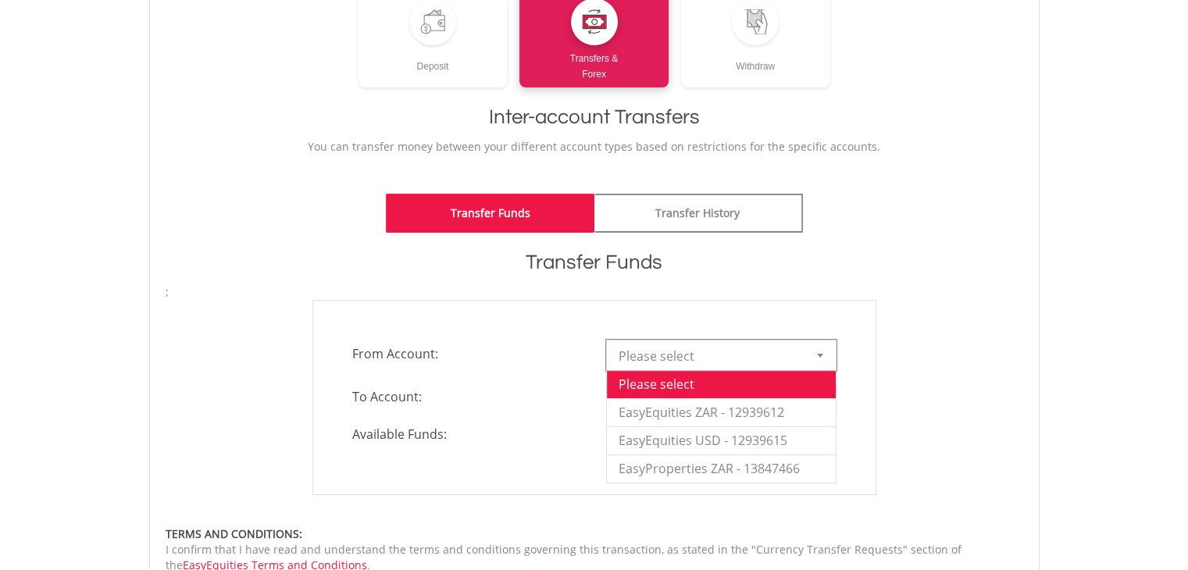
click at [824, 351] on div at bounding box center [820, 356] width 31 height 30
click at [719, 416] on li "EasyEquities ZAR - 12939612" at bounding box center [721, 412] width 229 height 28
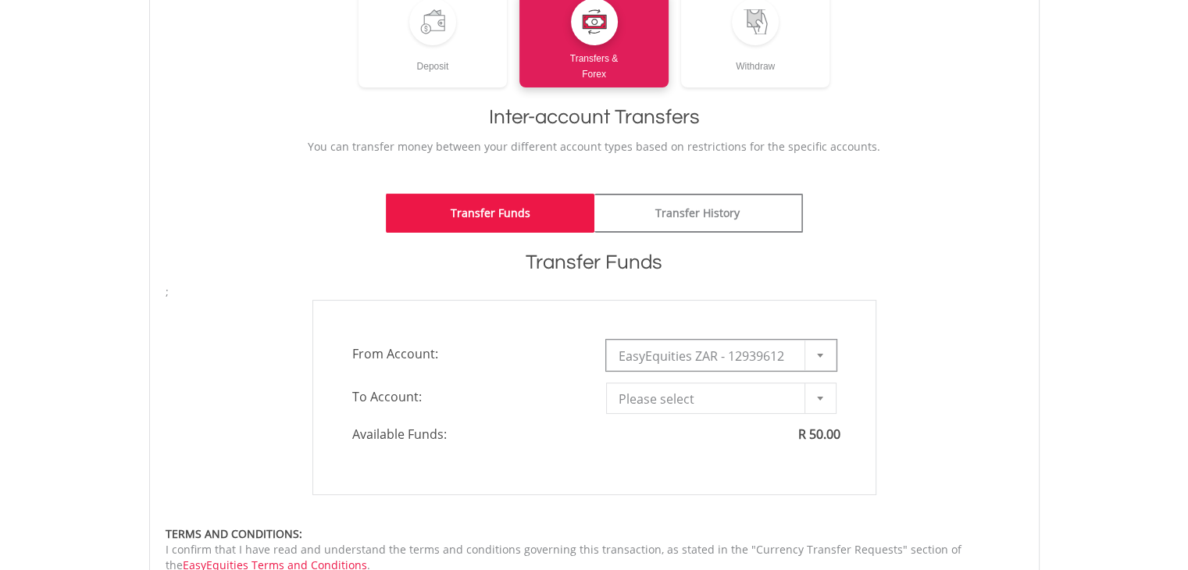
click at [822, 392] on div at bounding box center [820, 399] width 31 height 30
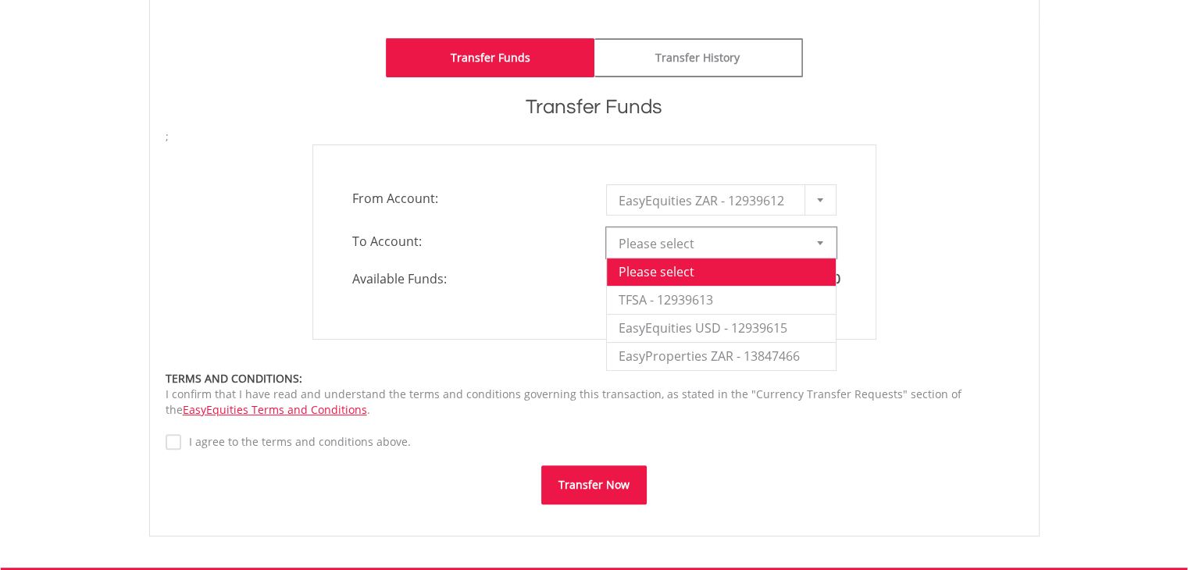
scroll to position [391, 0]
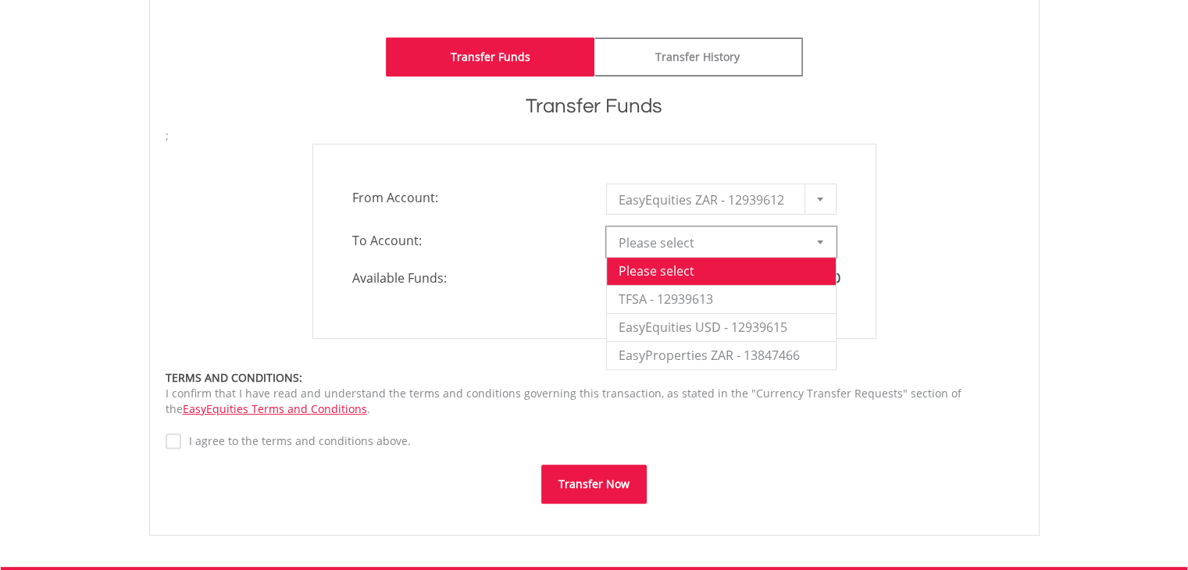
click at [809, 202] on div at bounding box center [820, 199] width 31 height 30
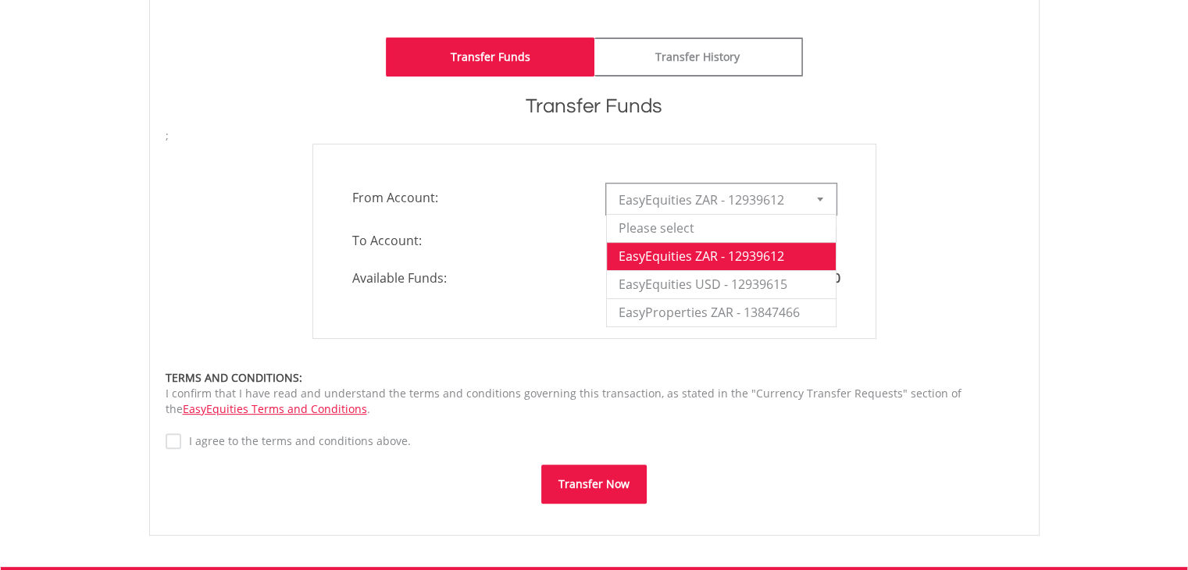
click at [223, 322] on div "**********" at bounding box center [594, 241] width 881 height 195
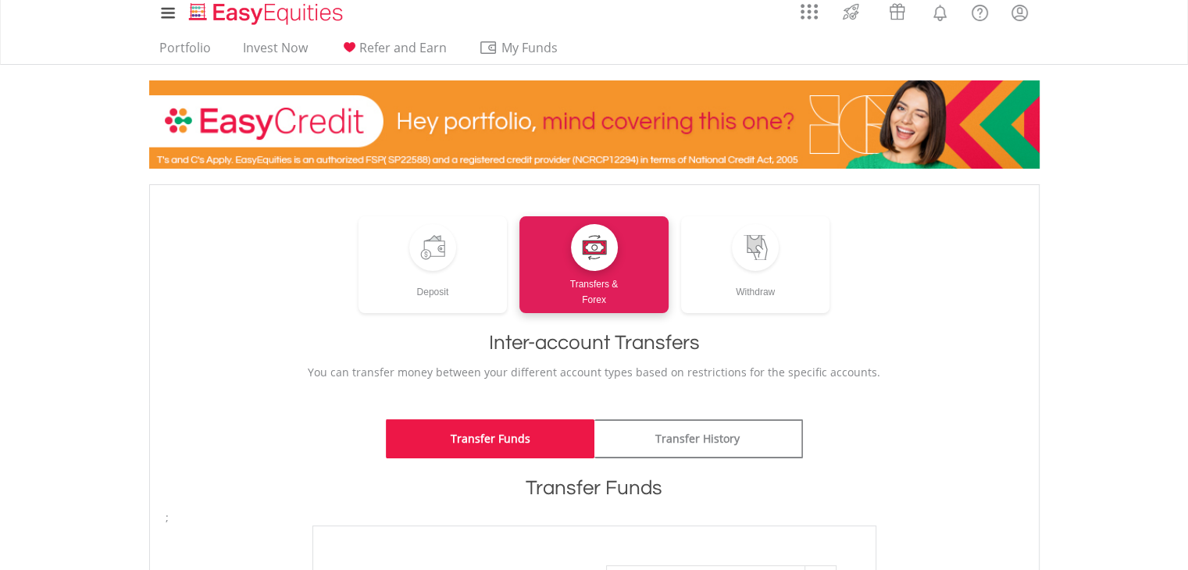
scroll to position [0, 0]
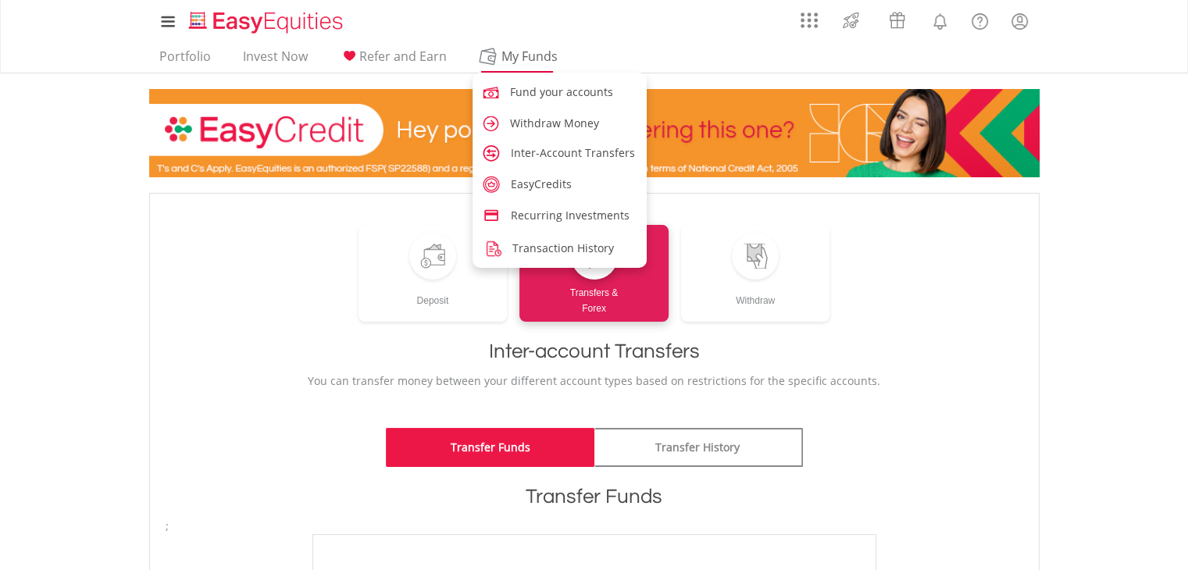
click at [513, 55] on span "My Funds" at bounding box center [530, 56] width 102 height 20
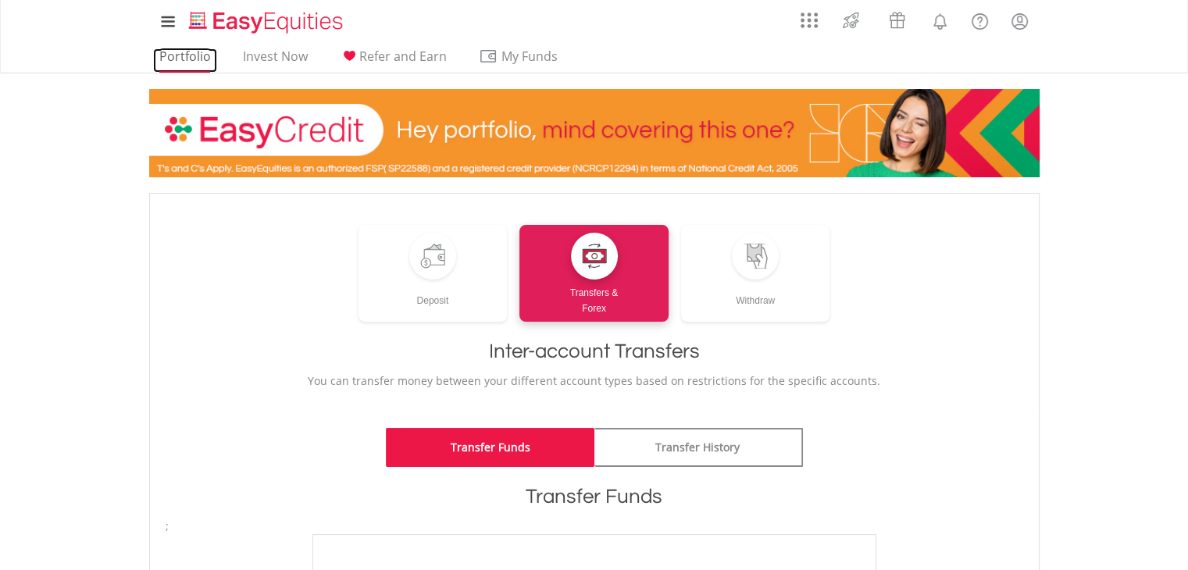
click at [180, 63] on link "Portfolio" at bounding box center [185, 60] width 64 height 24
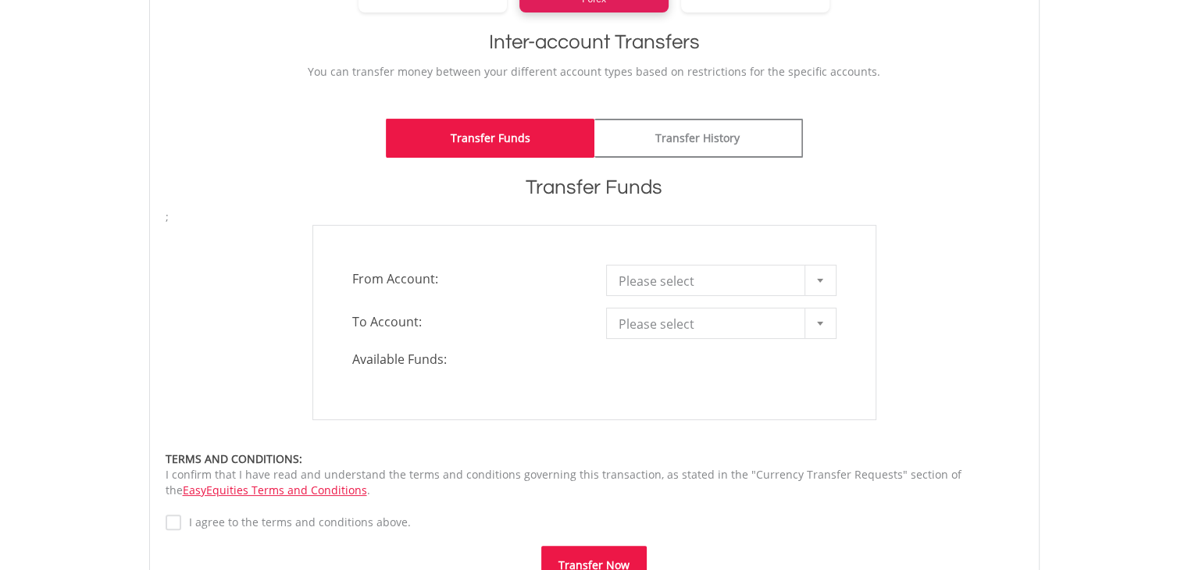
scroll to position [313, 0]
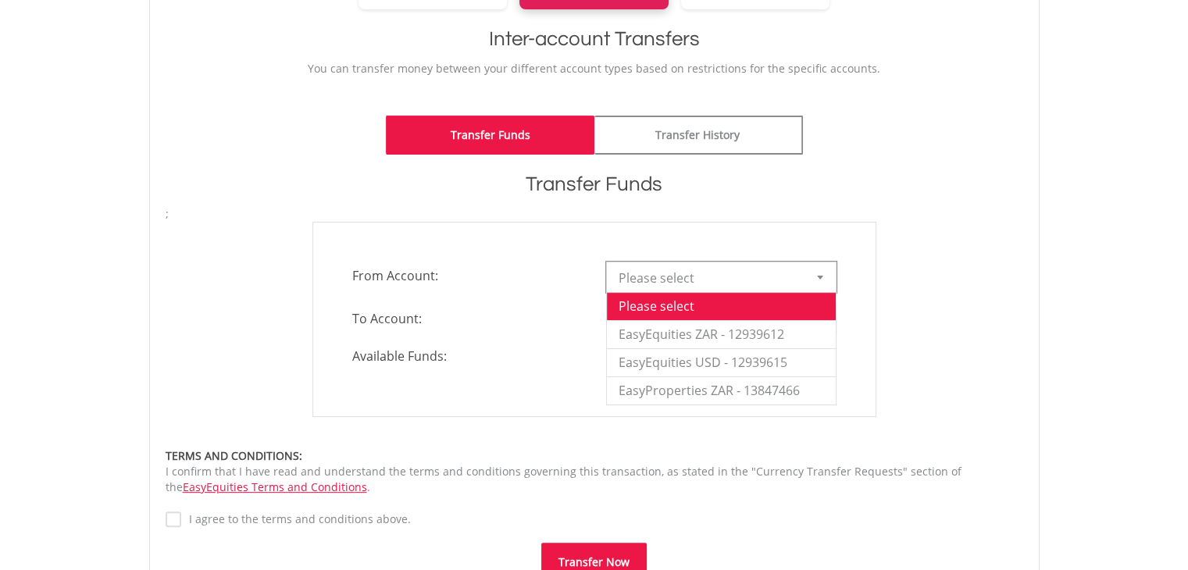
click at [810, 279] on div at bounding box center [820, 278] width 31 height 30
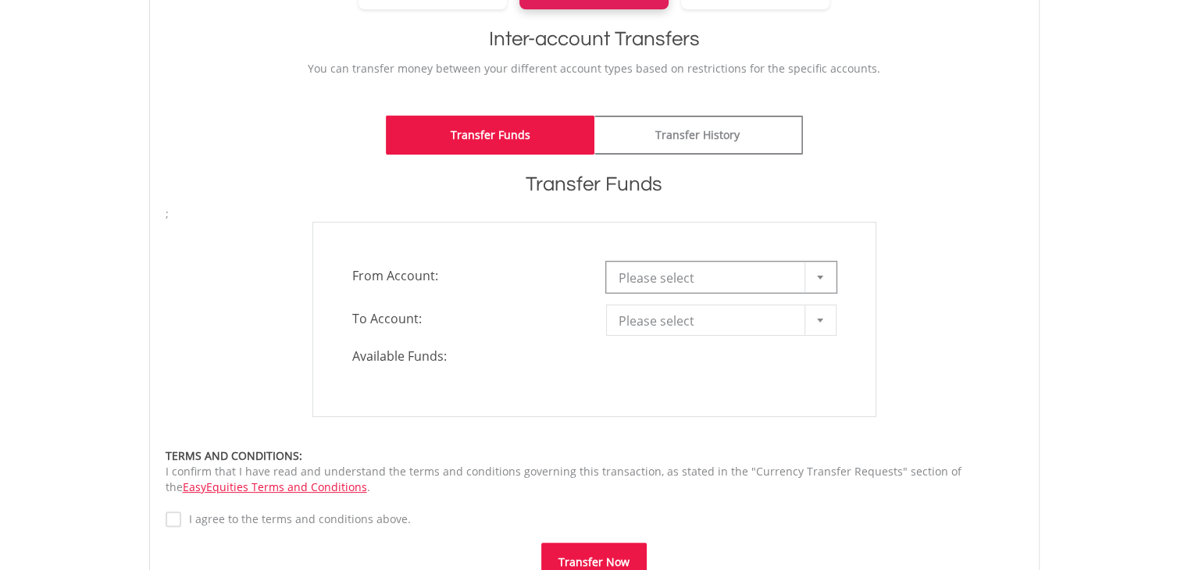
click at [810, 279] on div at bounding box center [820, 278] width 31 height 30
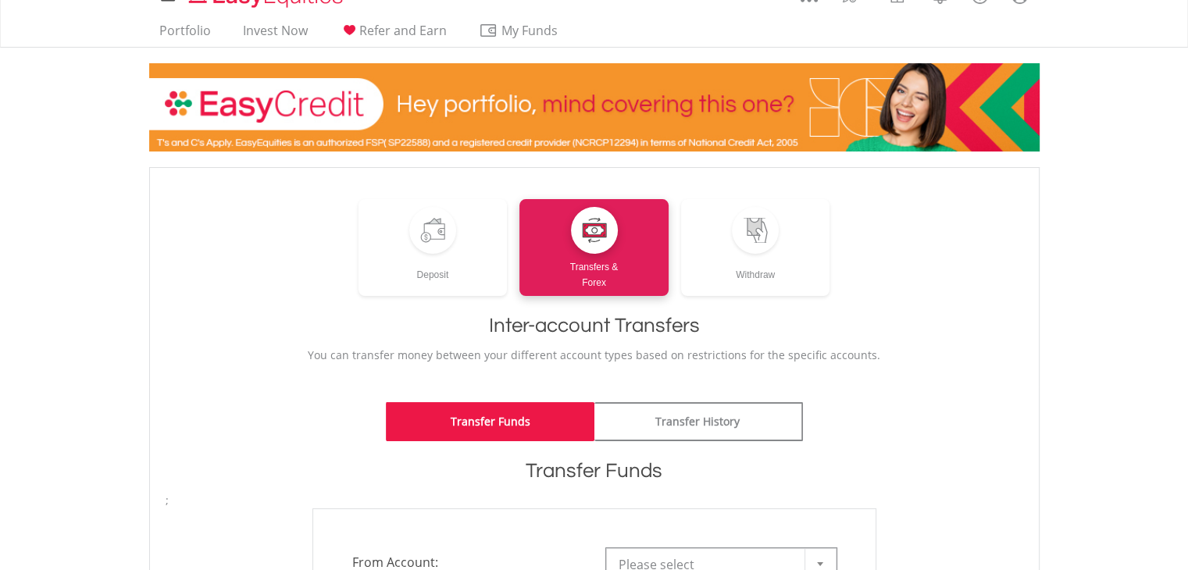
scroll to position [0, 0]
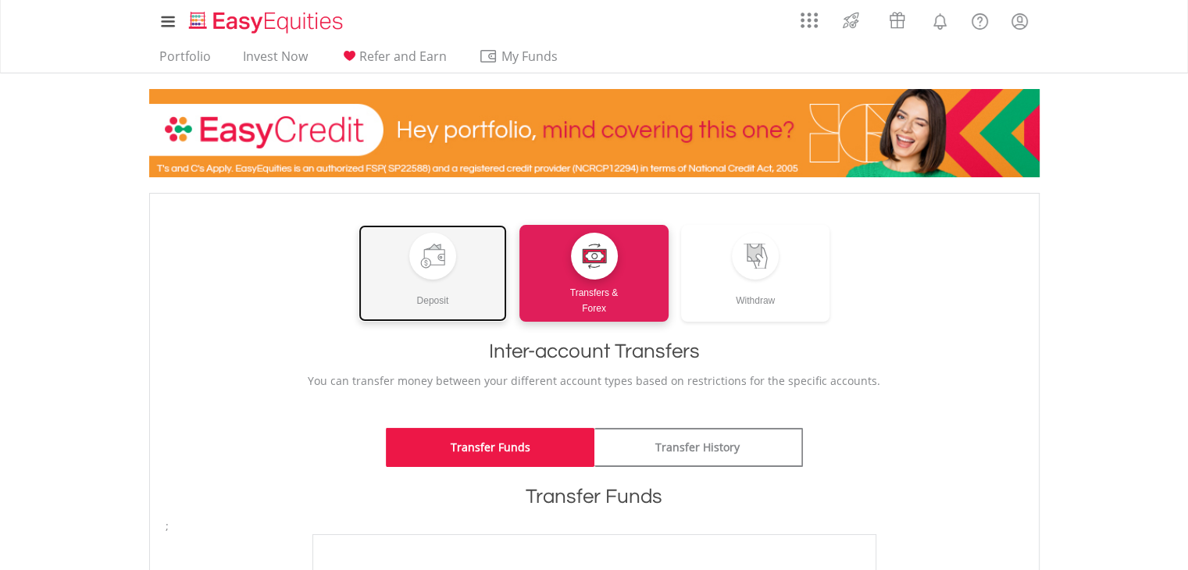
click at [396, 308] on link "Deposit" at bounding box center [433, 273] width 149 height 97
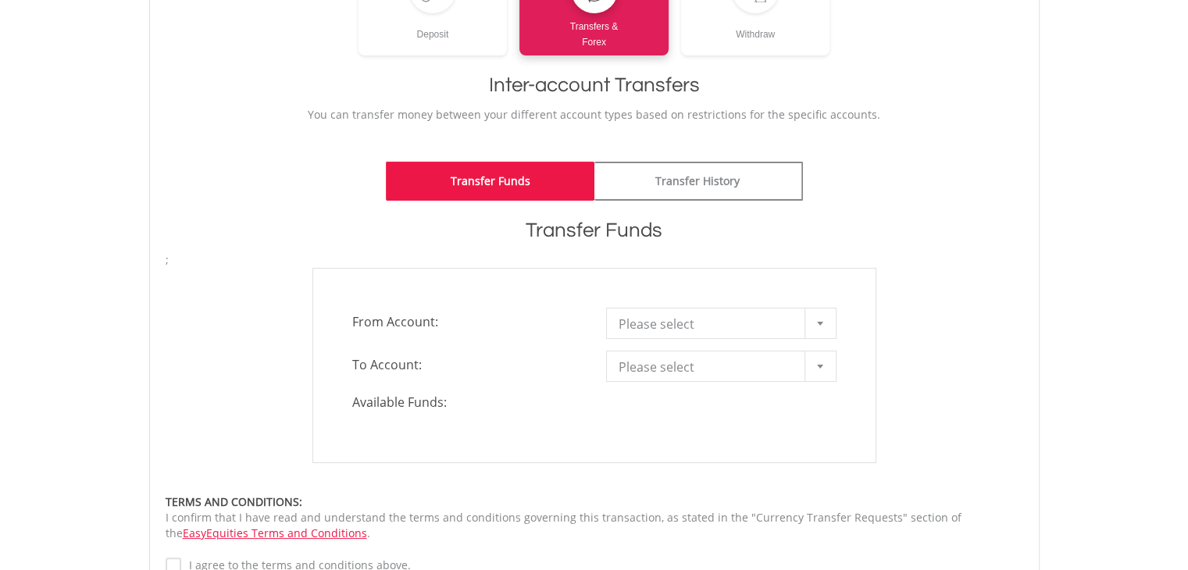
scroll to position [234, 0]
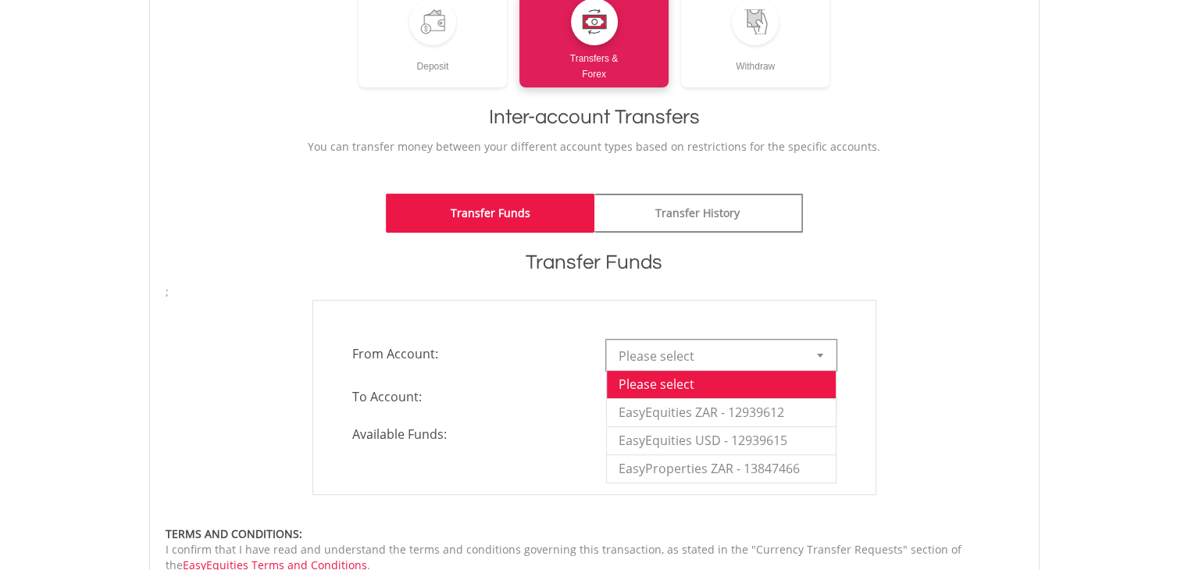
click at [812, 350] on div at bounding box center [820, 356] width 31 height 30
click at [530, 404] on span "To Account:" at bounding box center [468, 397] width 254 height 28
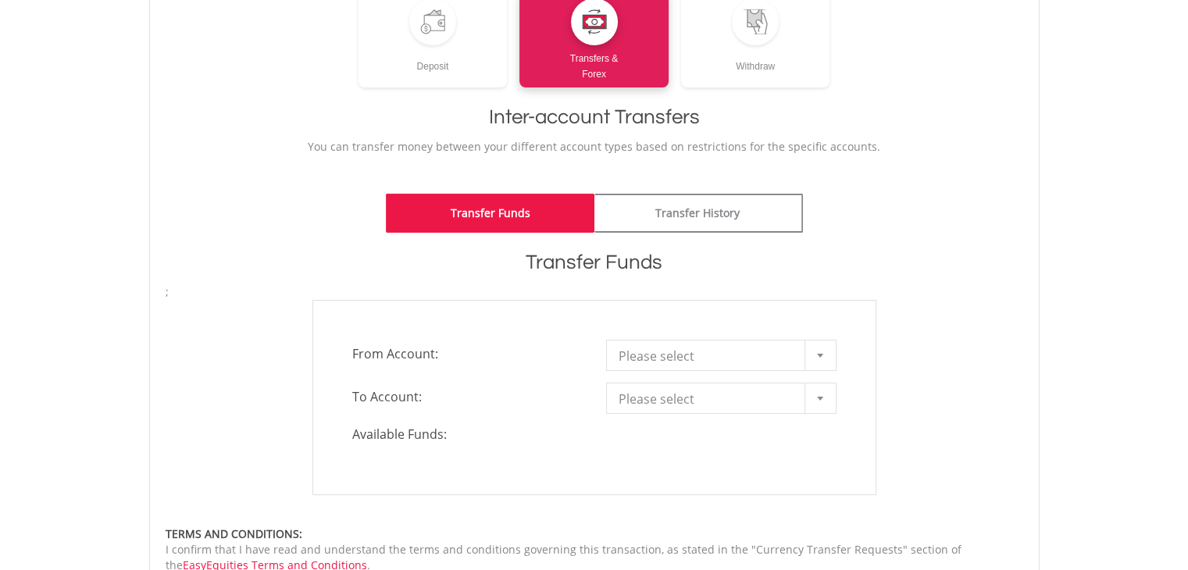
click at [822, 391] on div at bounding box center [820, 399] width 31 height 30
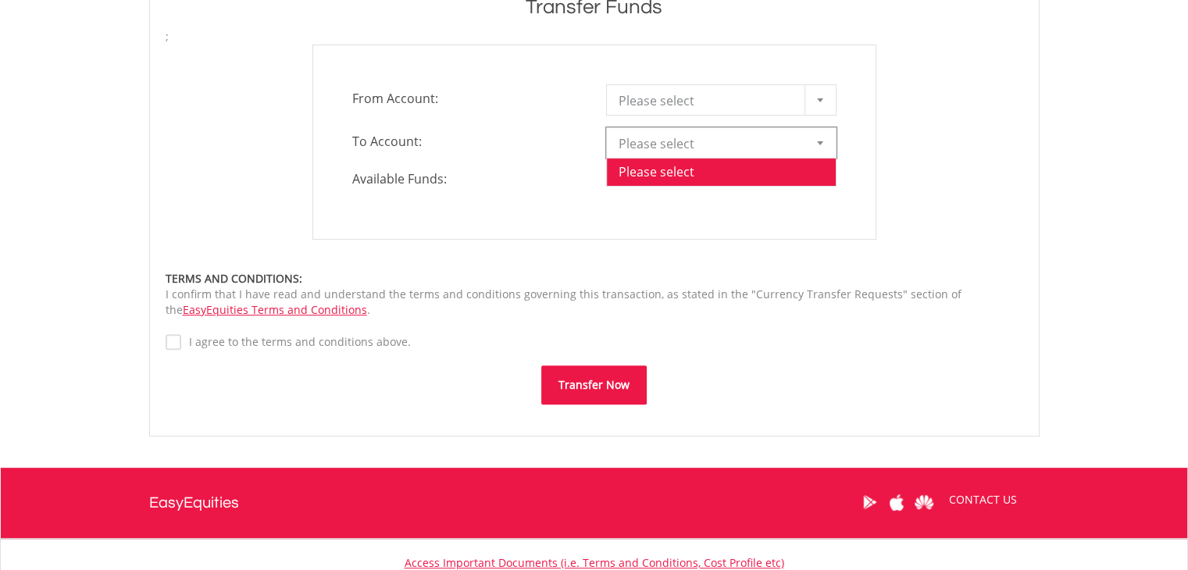
scroll to position [377, 0]
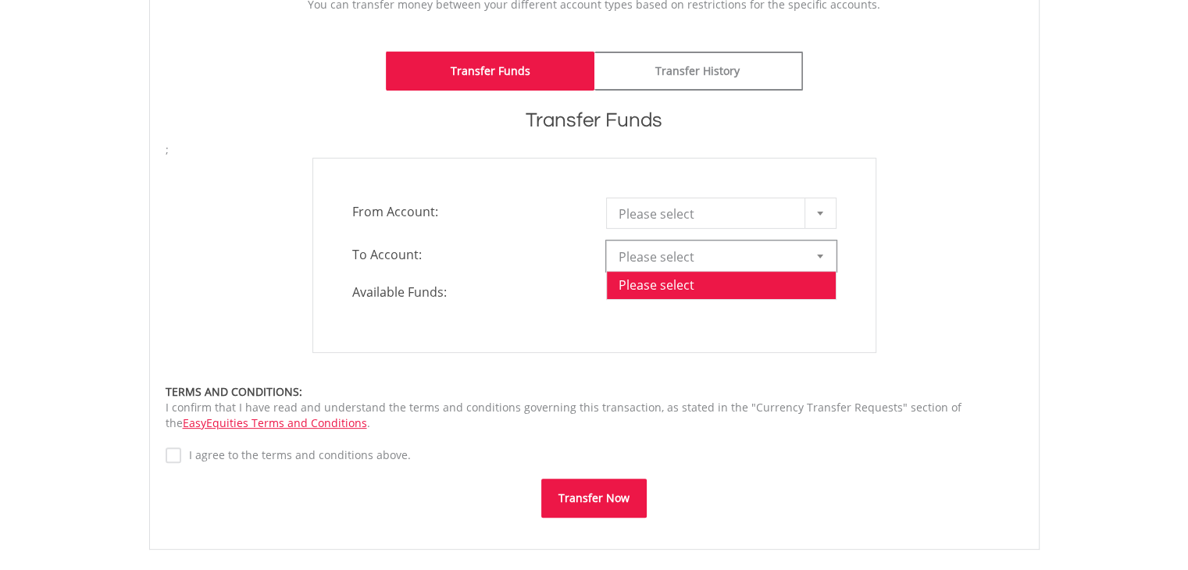
click at [825, 223] on div at bounding box center [820, 213] width 31 height 30
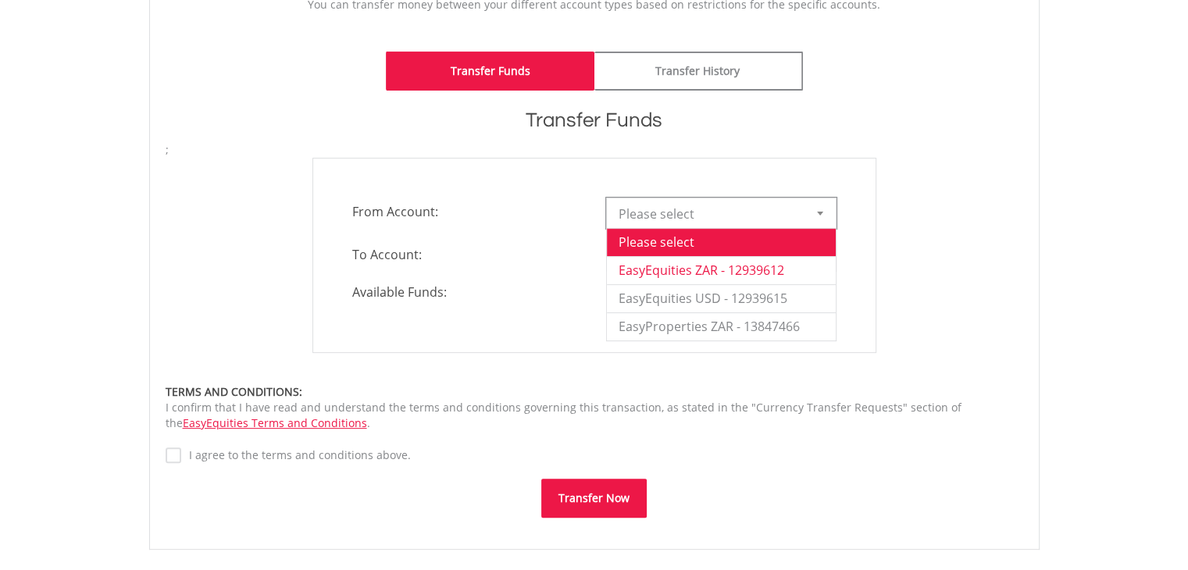
click at [730, 276] on li "EasyEquities ZAR - 12939612" at bounding box center [721, 270] width 229 height 28
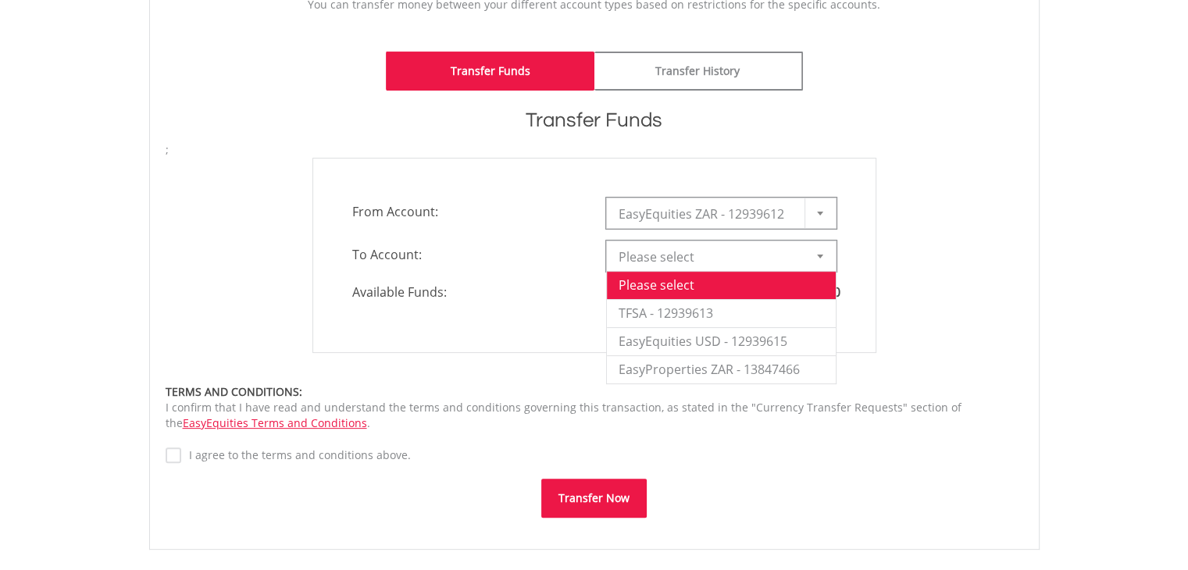
click at [813, 255] on div at bounding box center [820, 256] width 31 height 30
click at [745, 318] on li "TFSA - 12939613" at bounding box center [721, 313] width 229 height 28
type input "*"
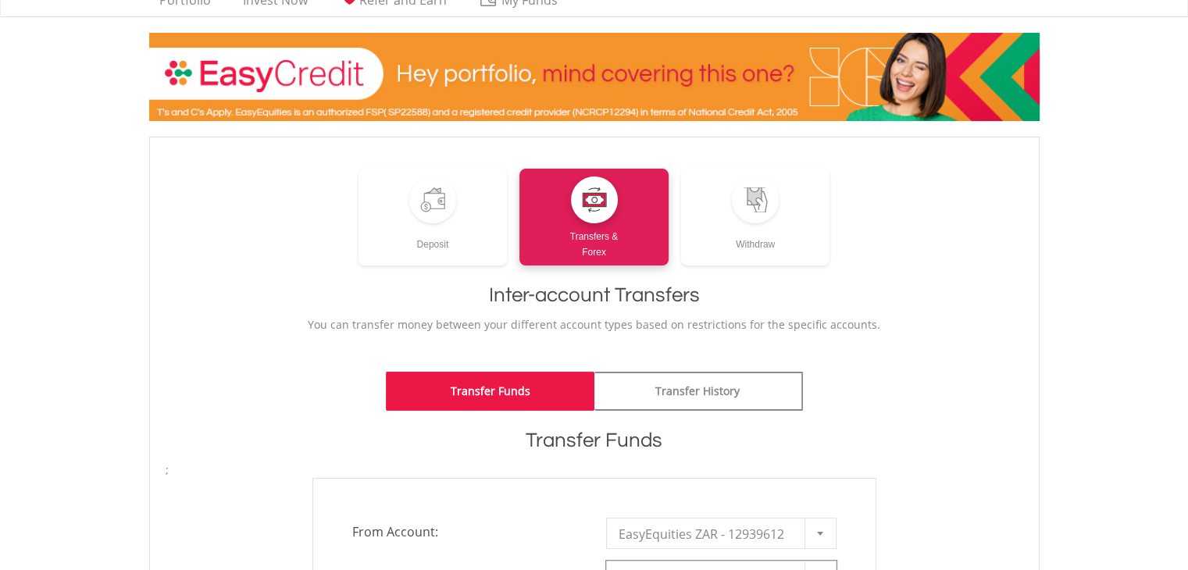
scroll to position [0, 0]
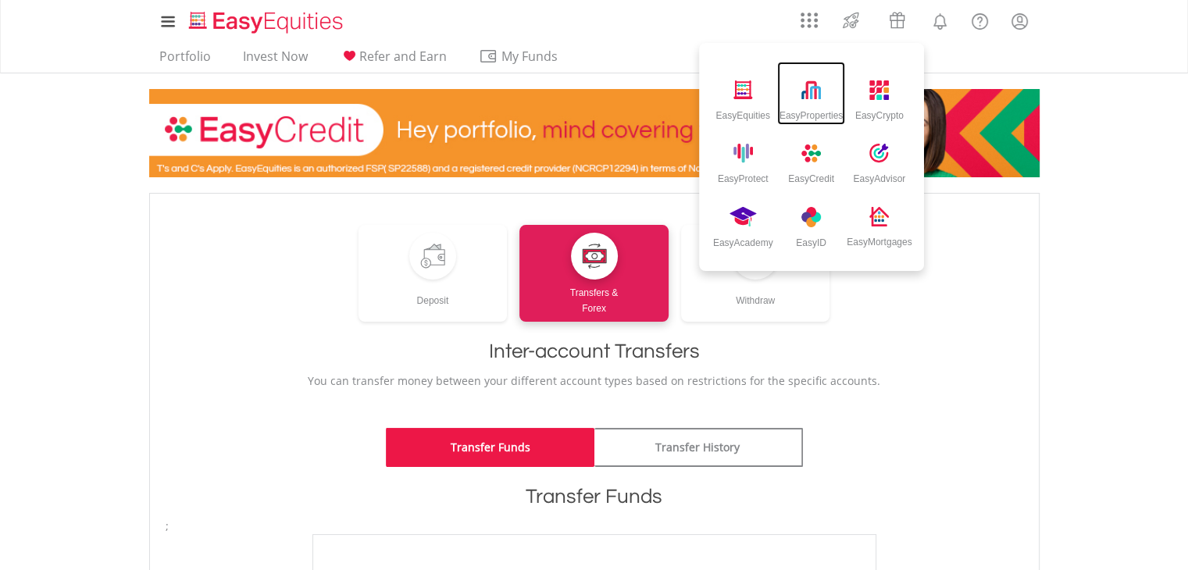
click at [809, 98] on img at bounding box center [812, 90] width 20 height 20
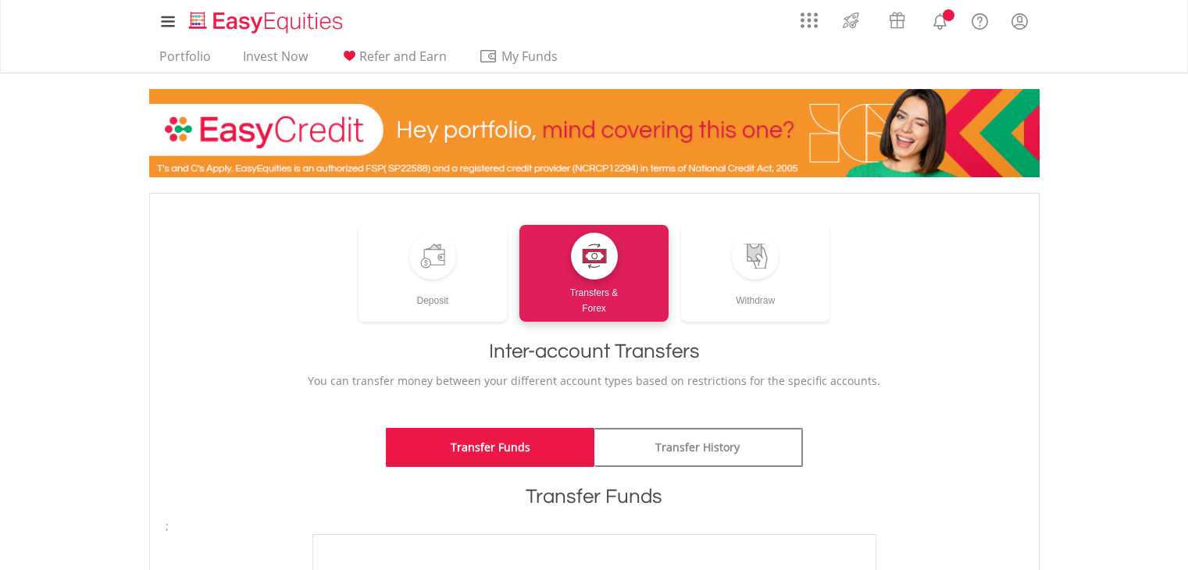
scroll to position [391, 0]
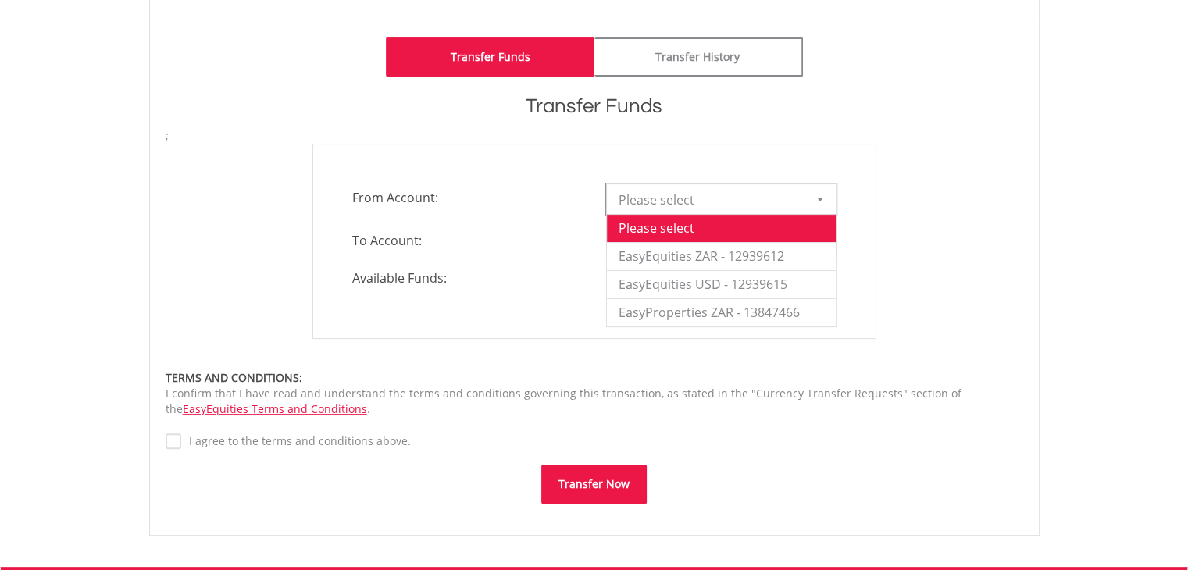
click at [825, 201] on div at bounding box center [820, 199] width 31 height 30
click at [773, 261] on li "EasyEquities ZAR - 12939612" at bounding box center [721, 256] width 229 height 28
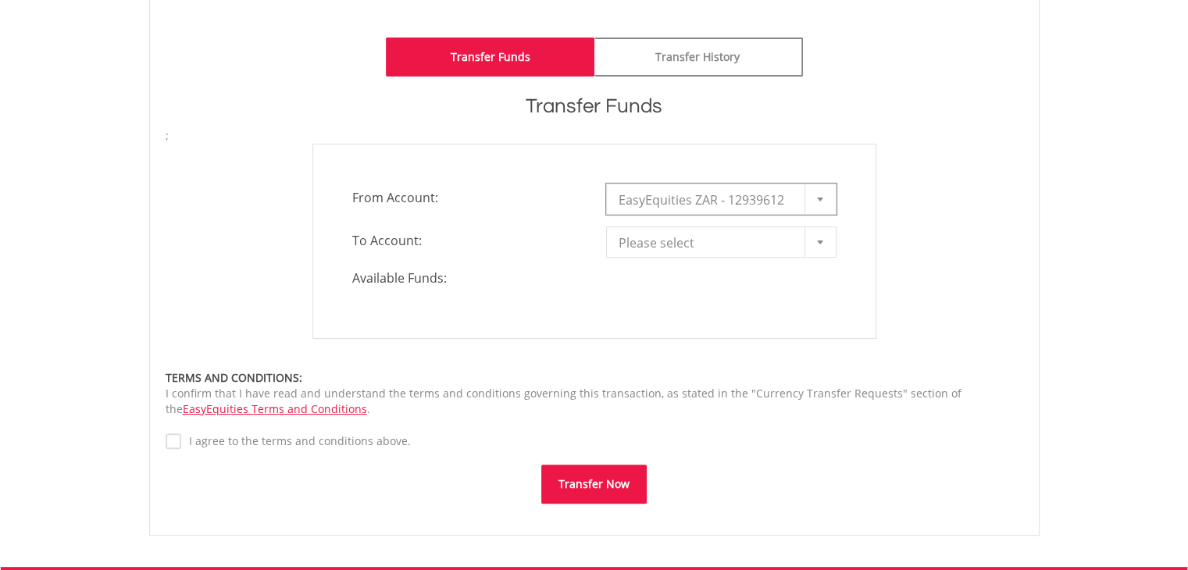
click at [820, 246] on div at bounding box center [820, 242] width 31 height 30
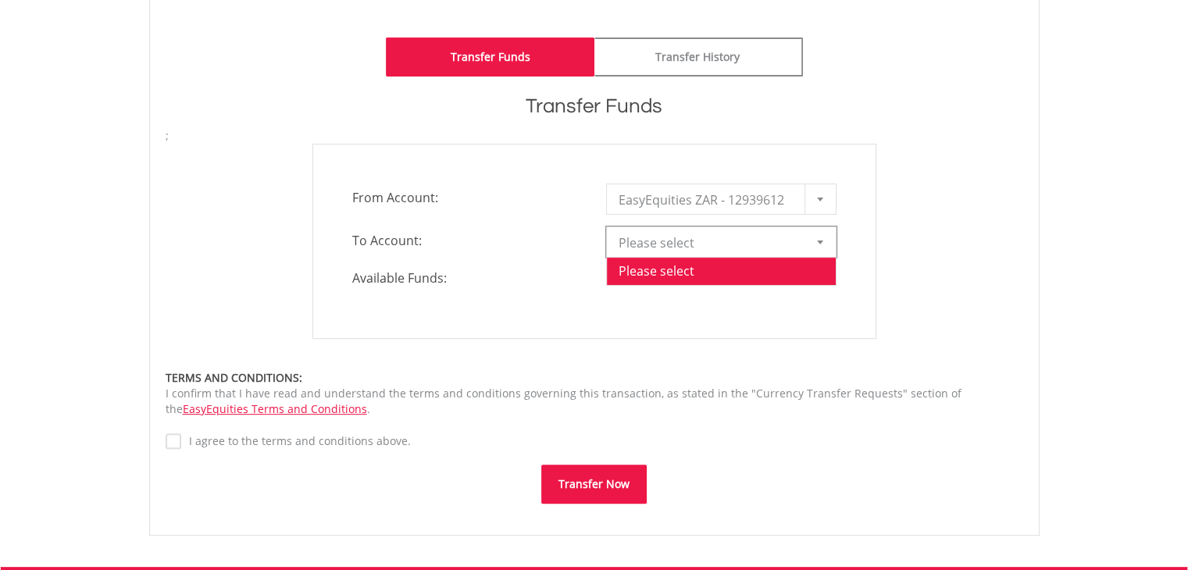
click at [814, 200] on div at bounding box center [820, 199] width 31 height 30
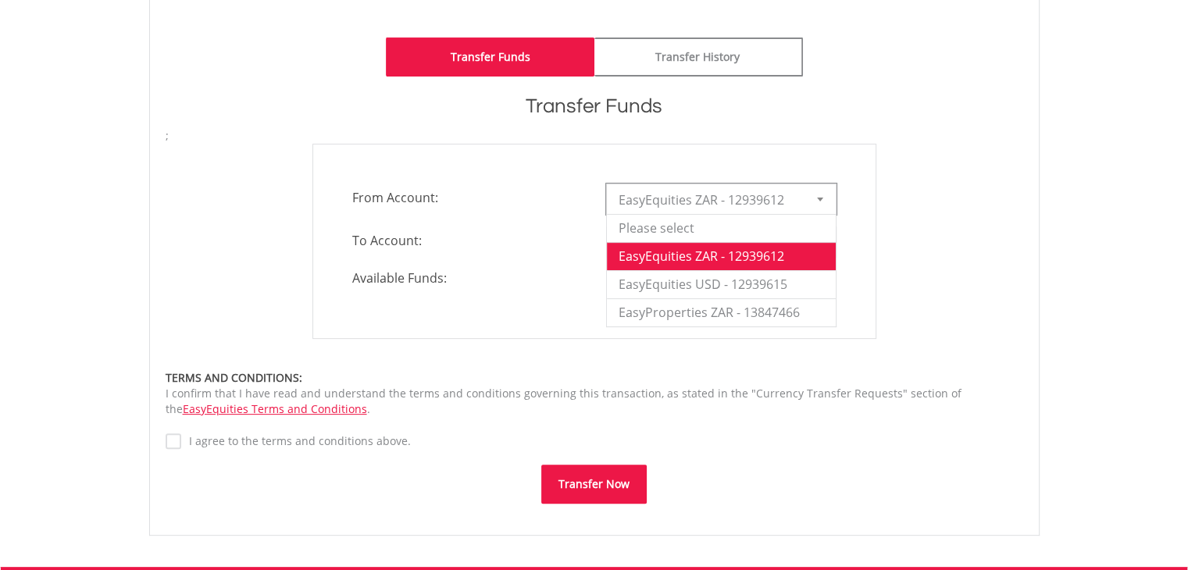
click at [974, 198] on div "**********" at bounding box center [594, 241] width 881 height 195
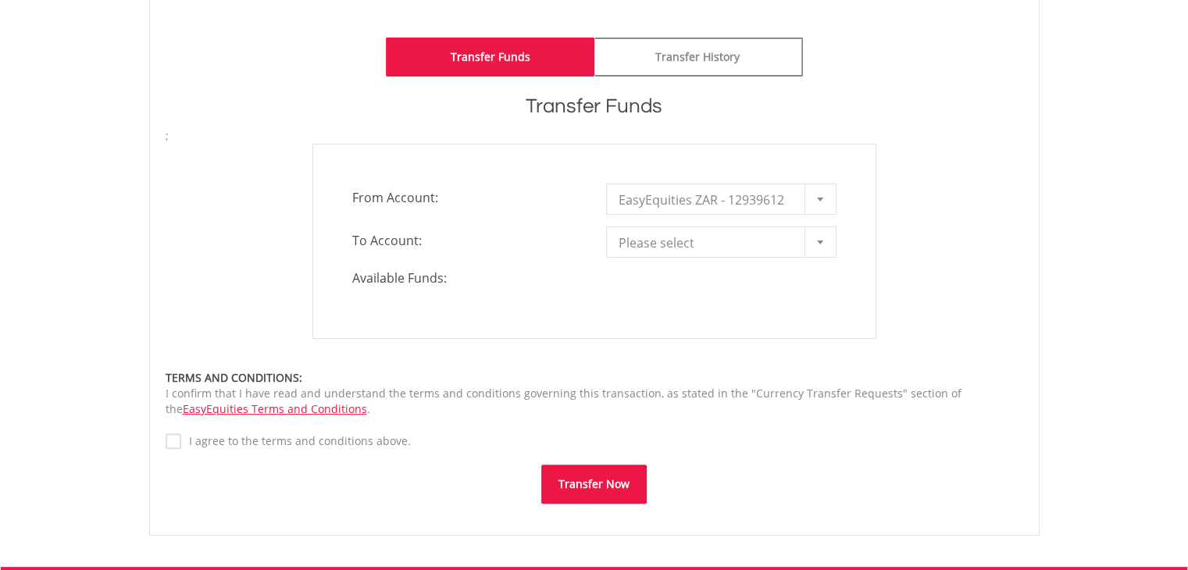
click at [826, 234] on div at bounding box center [820, 242] width 31 height 30
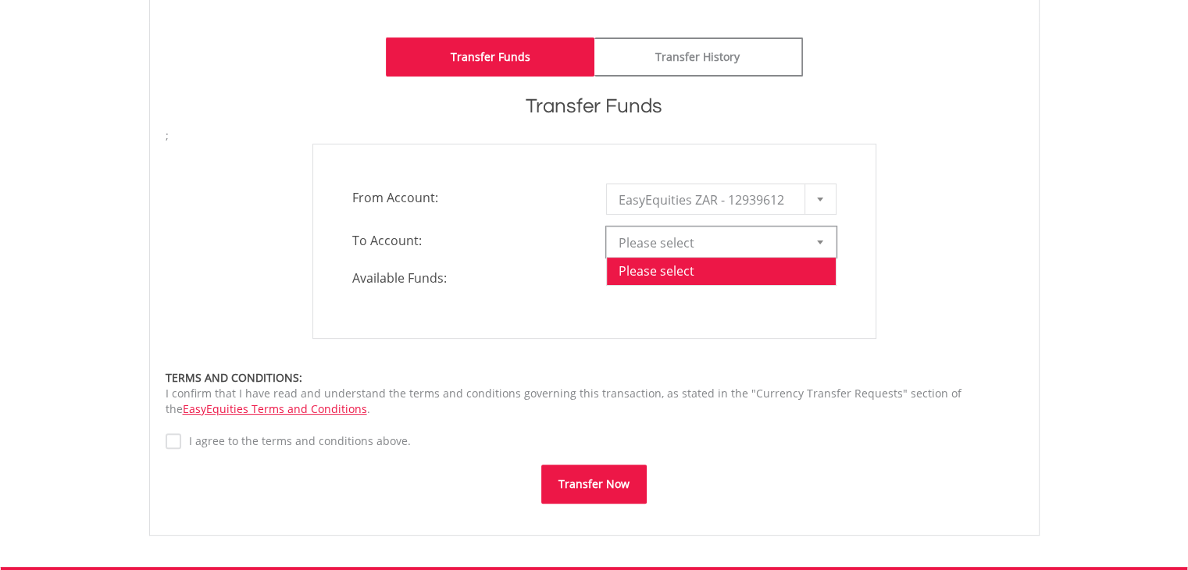
click at [726, 276] on li "Please select" at bounding box center [721, 271] width 229 height 28
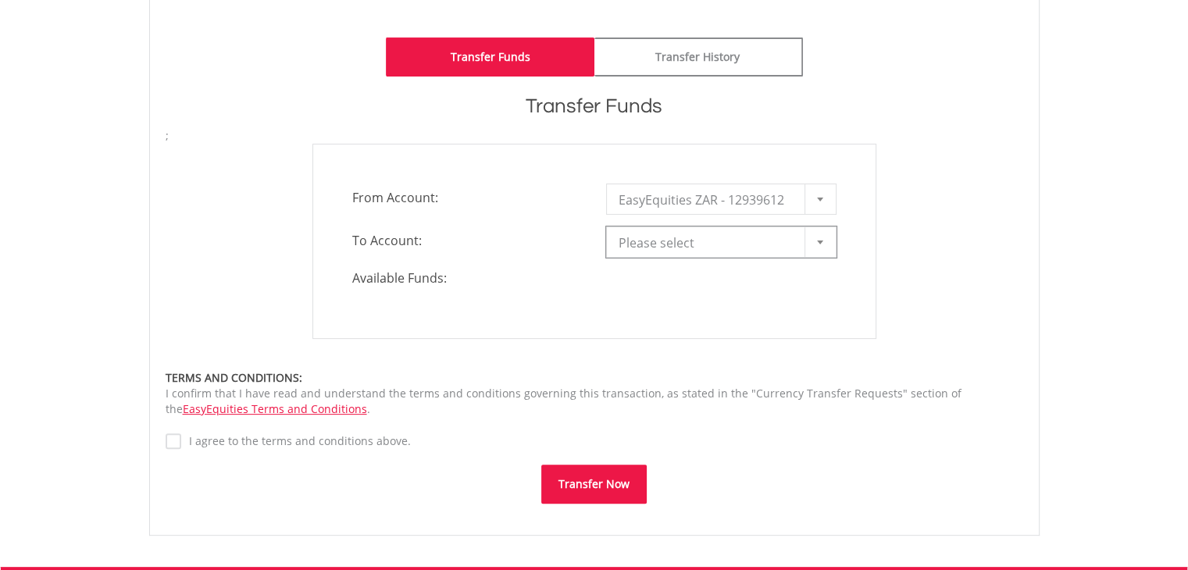
click at [705, 249] on span "Please select" at bounding box center [710, 242] width 182 height 31
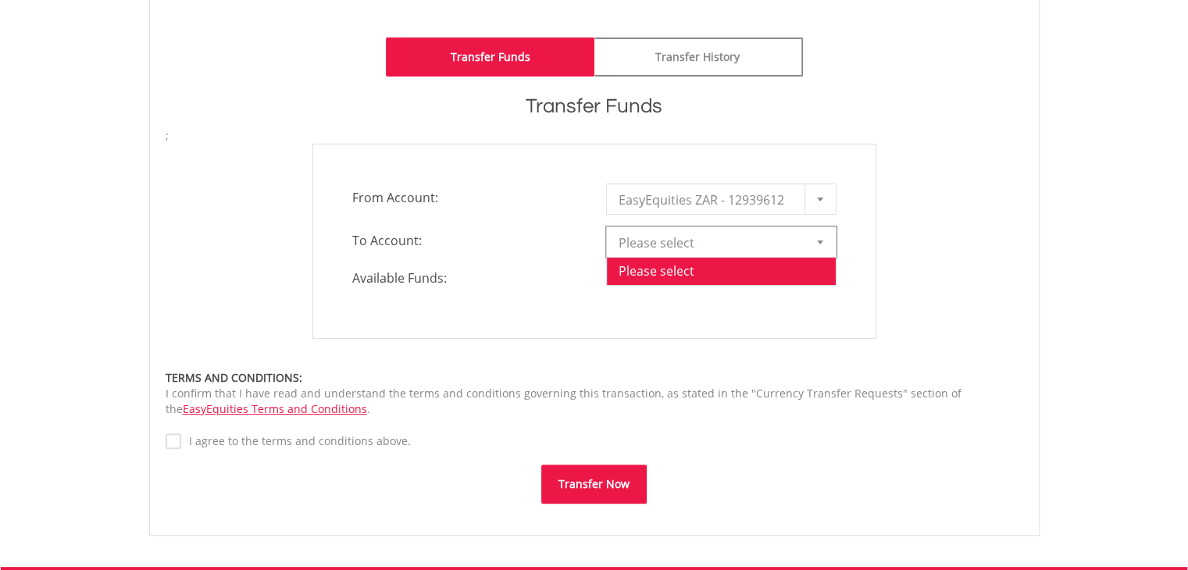
click at [705, 249] on span "Please select" at bounding box center [710, 242] width 182 height 31
click at [794, 230] on span "Please select" at bounding box center [710, 242] width 182 height 31
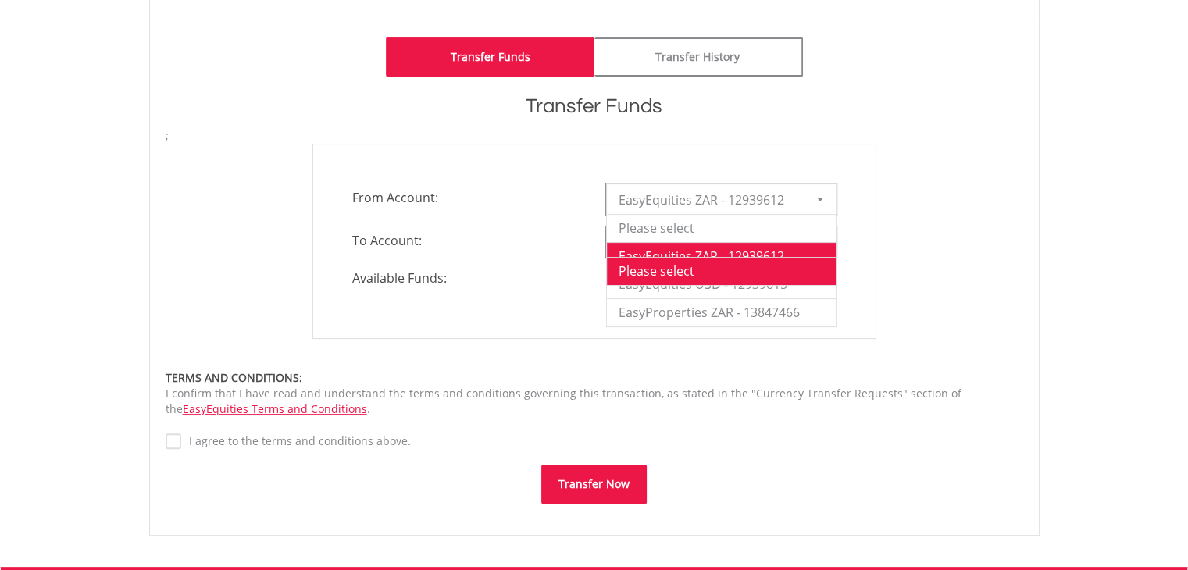
click at [825, 201] on div at bounding box center [820, 199] width 31 height 30
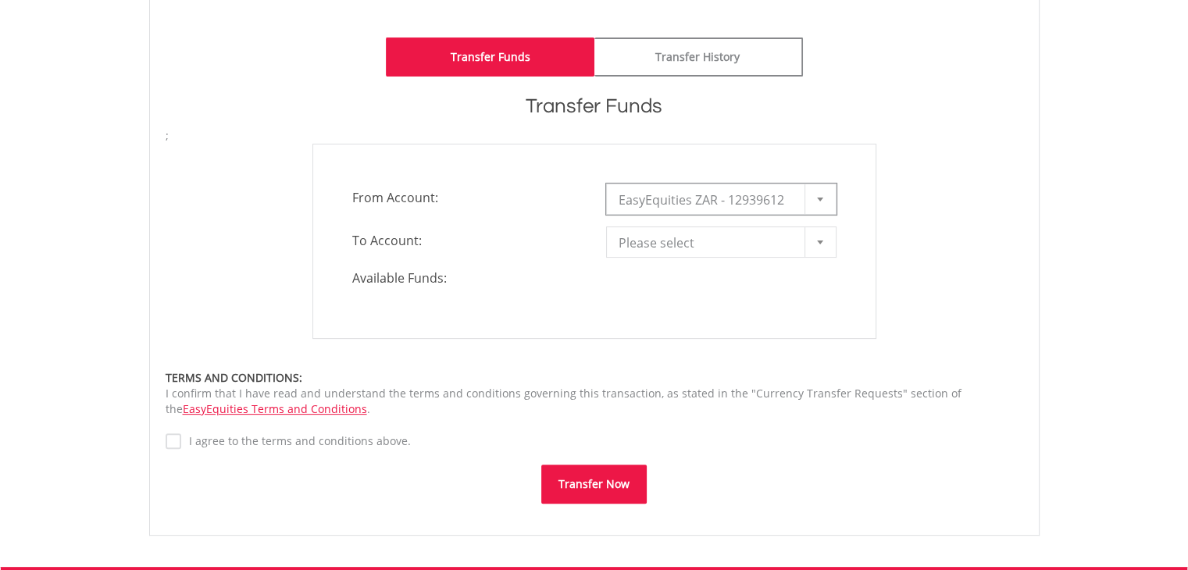
click at [818, 199] on b at bounding box center [820, 200] width 6 height 4
click at [816, 204] on div at bounding box center [820, 199] width 31 height 30
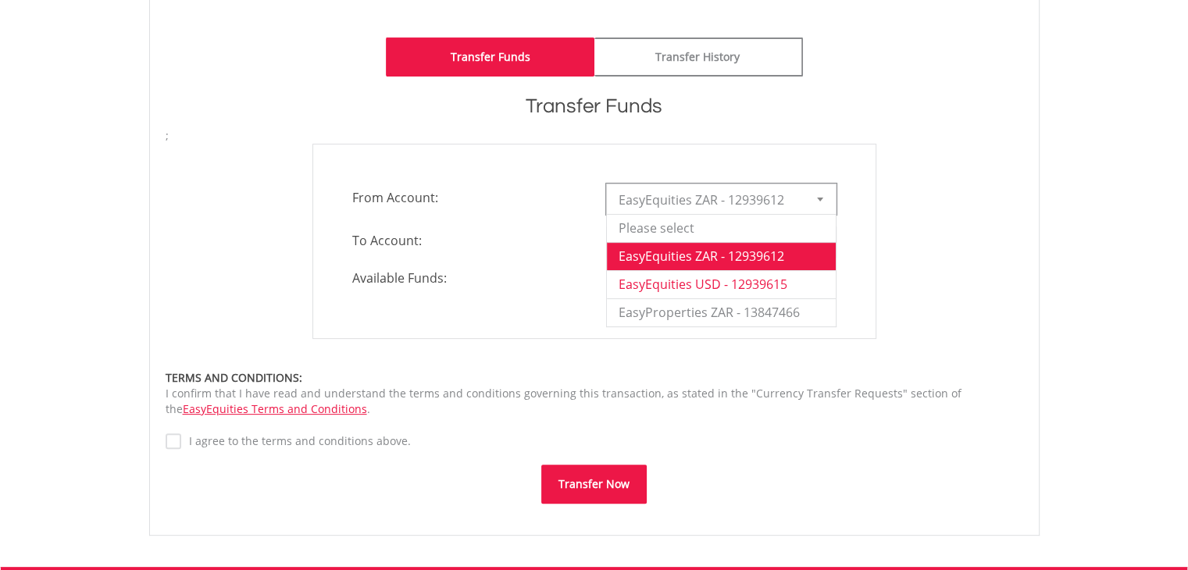
click at [711, 284] on li "EasyEquities USD - 12939615" at bounding box center [721, 284] width 229 height 28
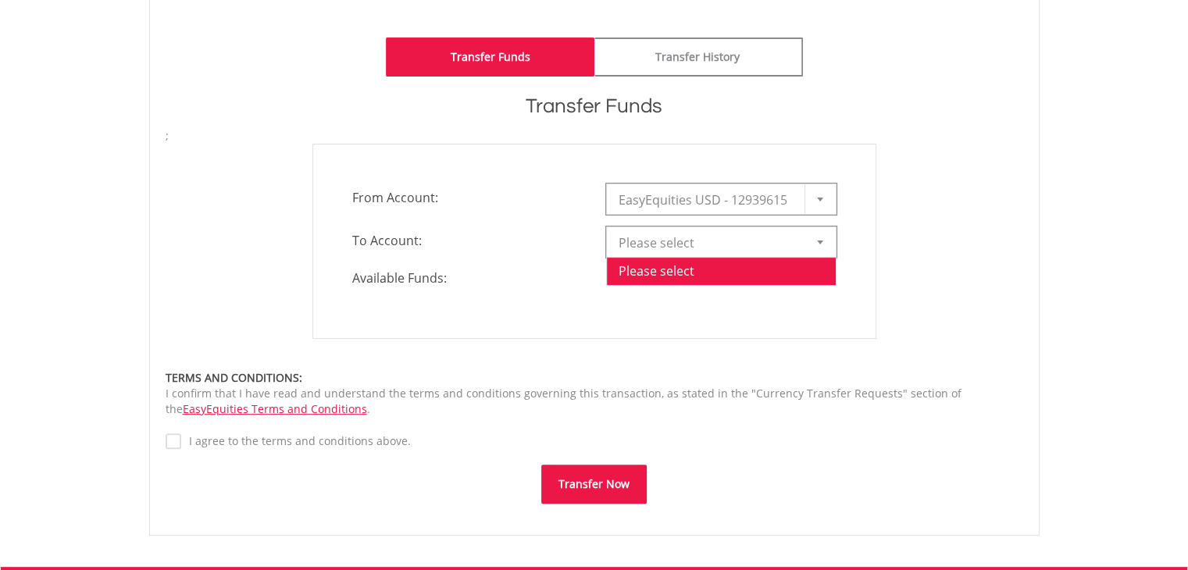
click at [828, 248] on div at bounding box center [820, 242] width 31 height 30
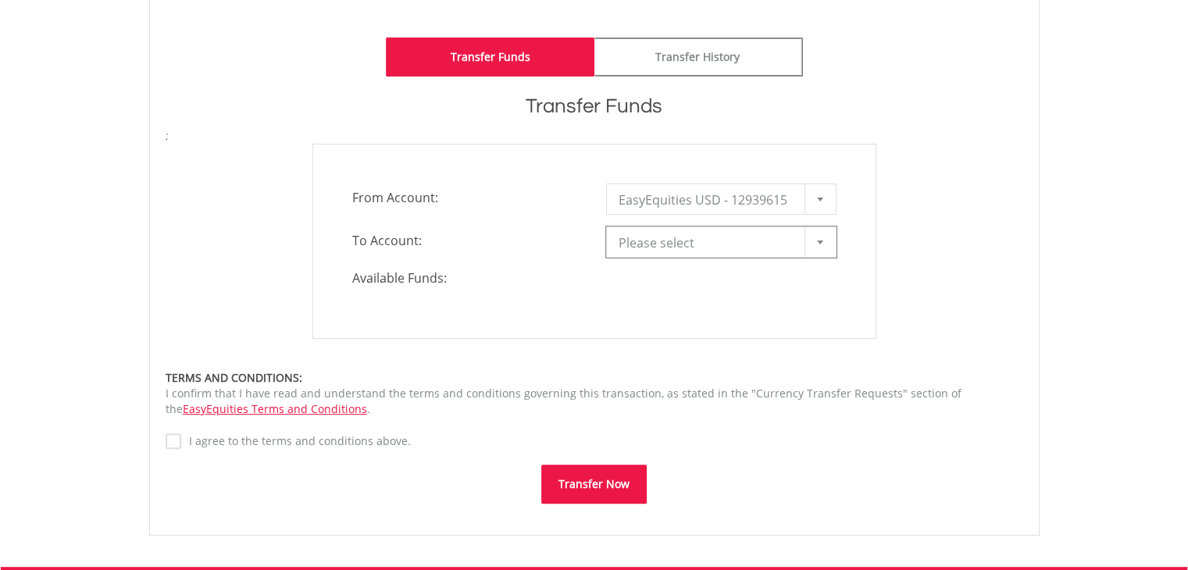
click at [826, 245] on div at bounding box center [820, 242] width 31 height 30
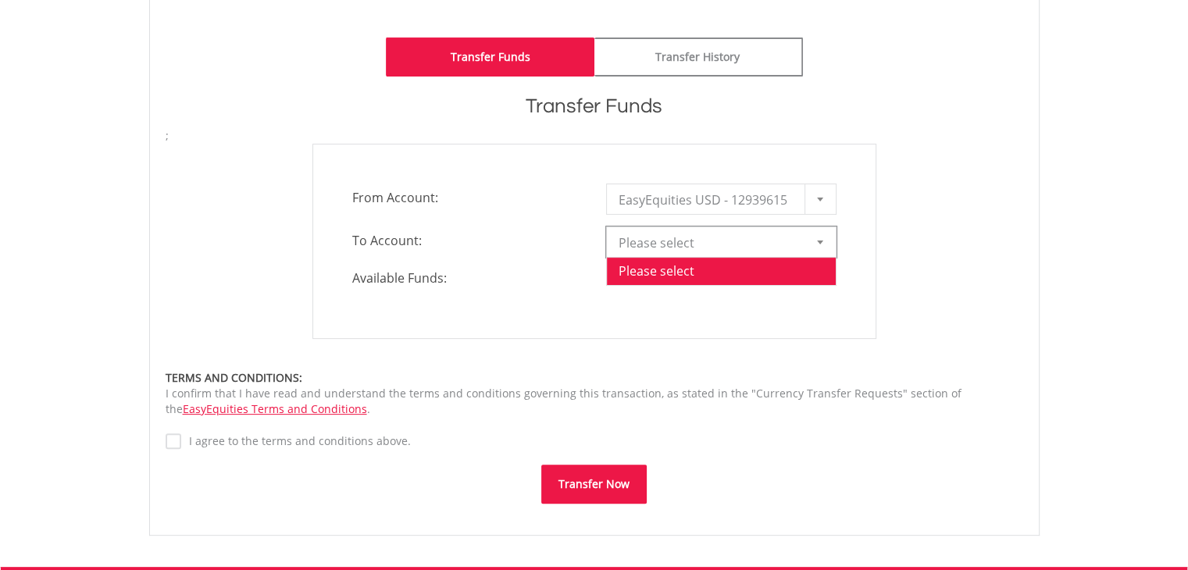
click at [826, 245] on div at bounding box center [820, 242] width 31 height 30
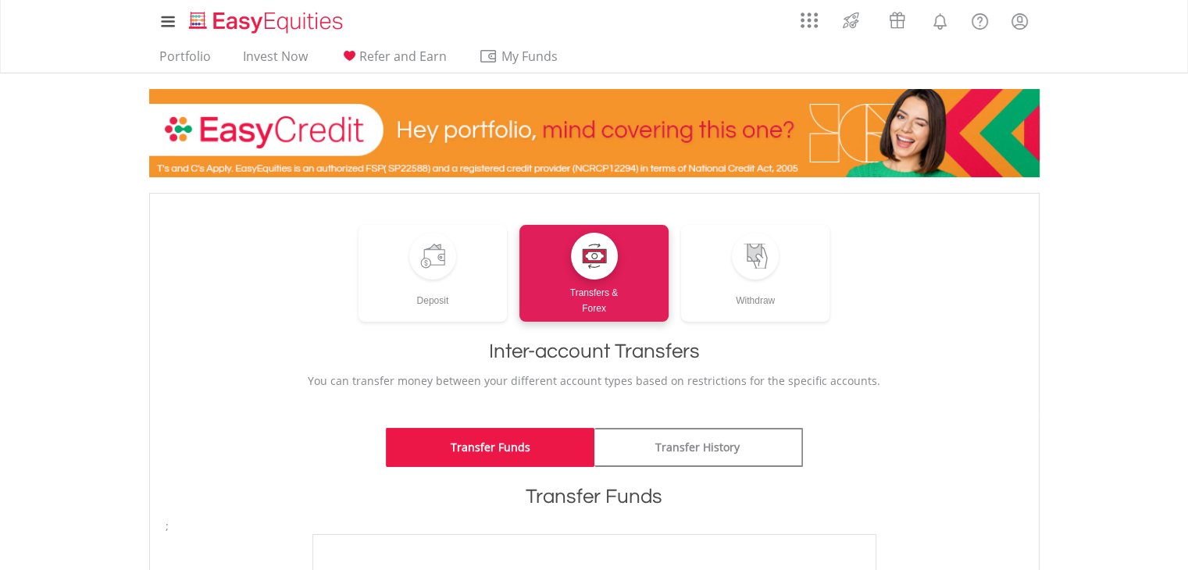
scroll to position [0, 0]
